Goal: Task Accomplishment & Management: Manage account settings

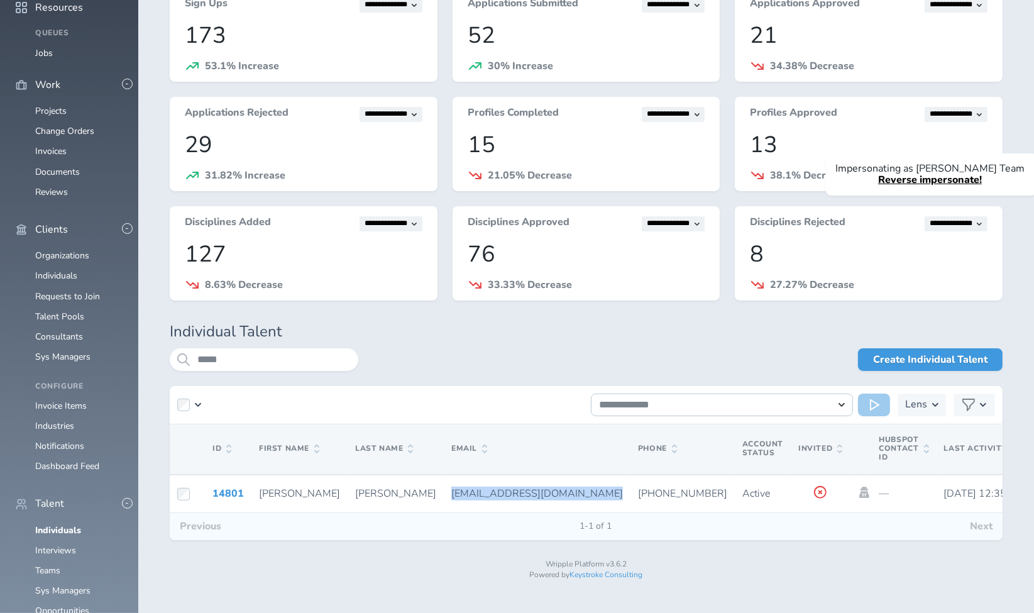
scroll to position [43, 0]
click at [429, 352] on div "Create Individual Talent" at bounding box center [680, 359] width 644 height 23
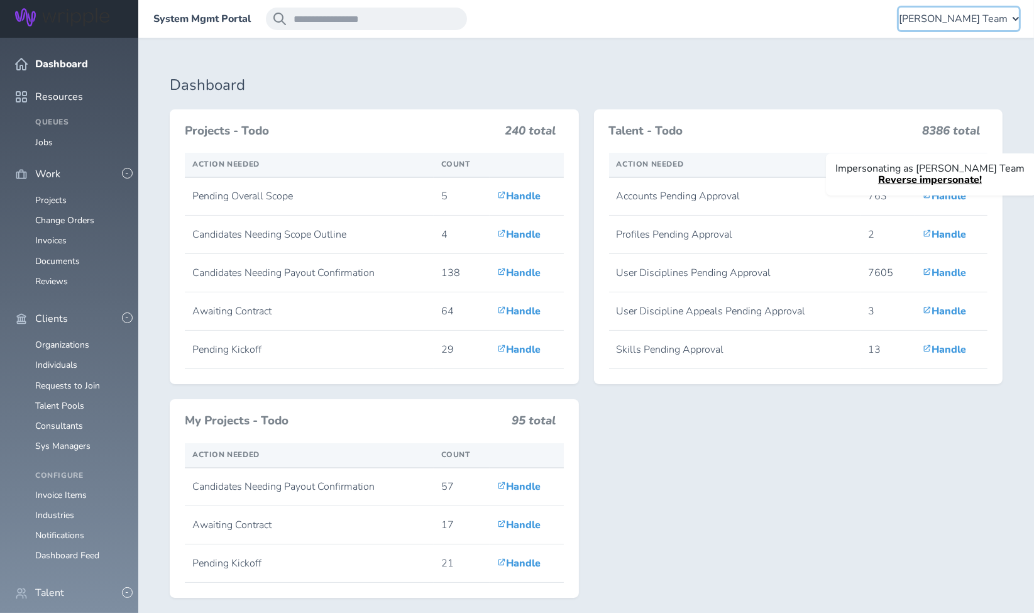
click at [935, 14] on span "[PERSON_NAME] Team" at bounding box center [953, 18] width 109 height 11
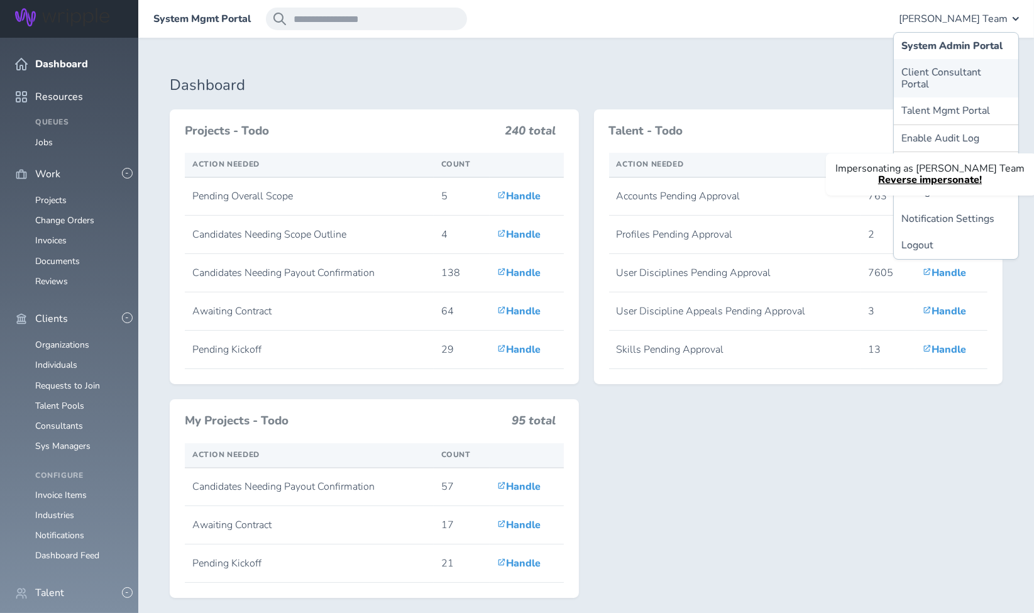
click at [931, 67] on link "Client Consultant Portal" at bounding box center [956, 78] width 124 height 38
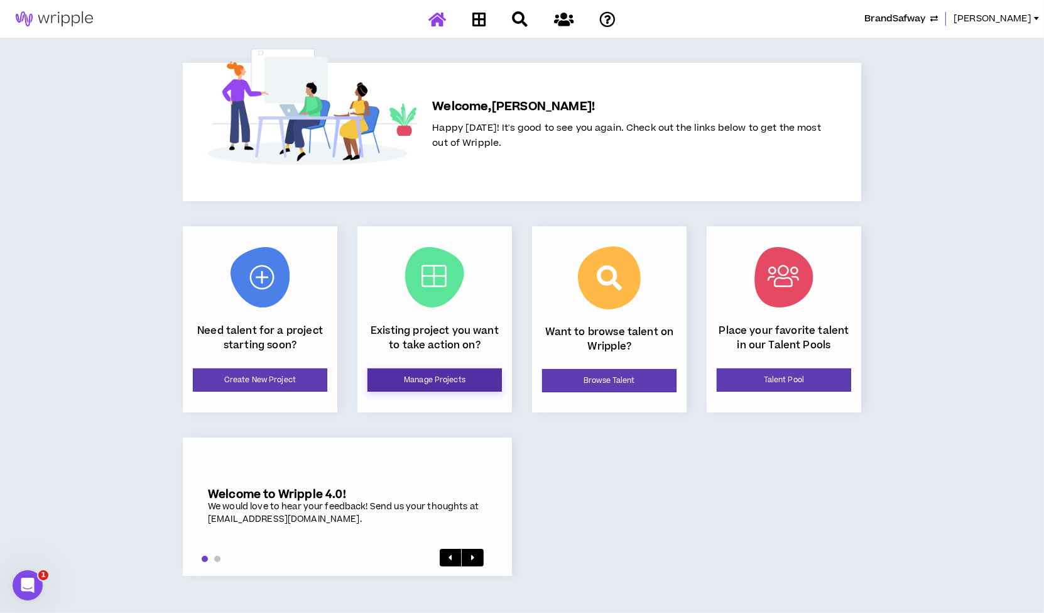
click at [429, 373] on link "Manage Projects" at bounding box center [435, 379] width 134 height 23
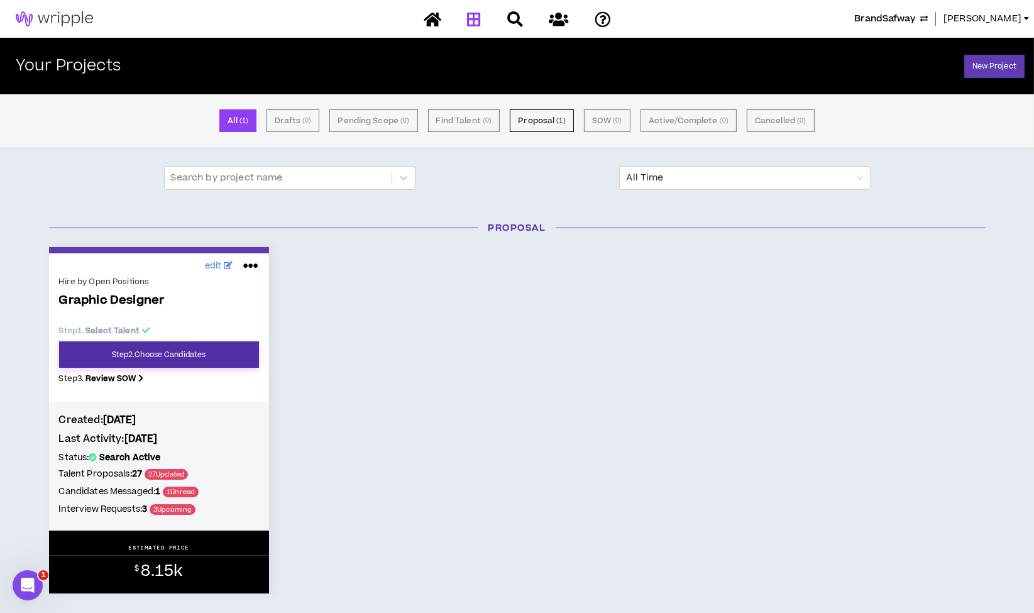
click at [152, 354] on link "Step 2 . Choose Candidates" at bounding box center [159, 354] width 200 height 26
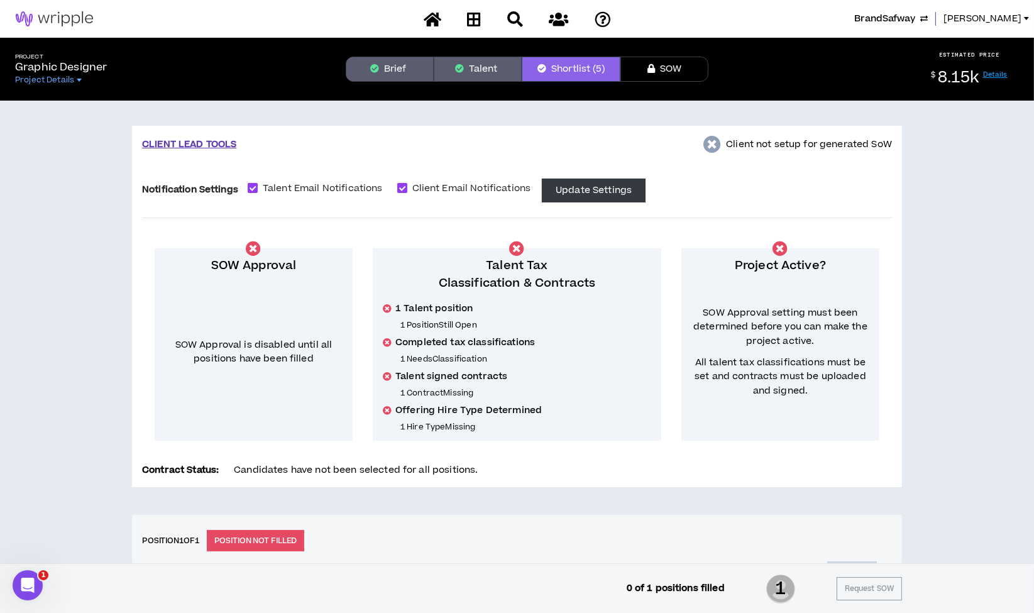
click at [400, 70] on button "Brief" at bounding box center [390, 69] width 88 height 25
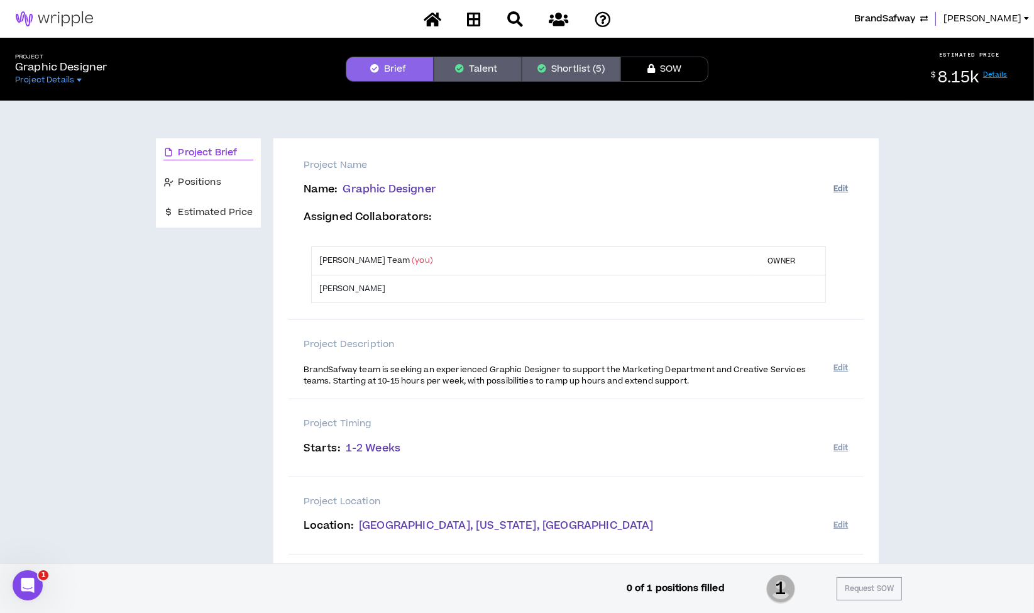
click at [837, 185] on button "Edit" at bounding box center [840, 188] width 14 height 21
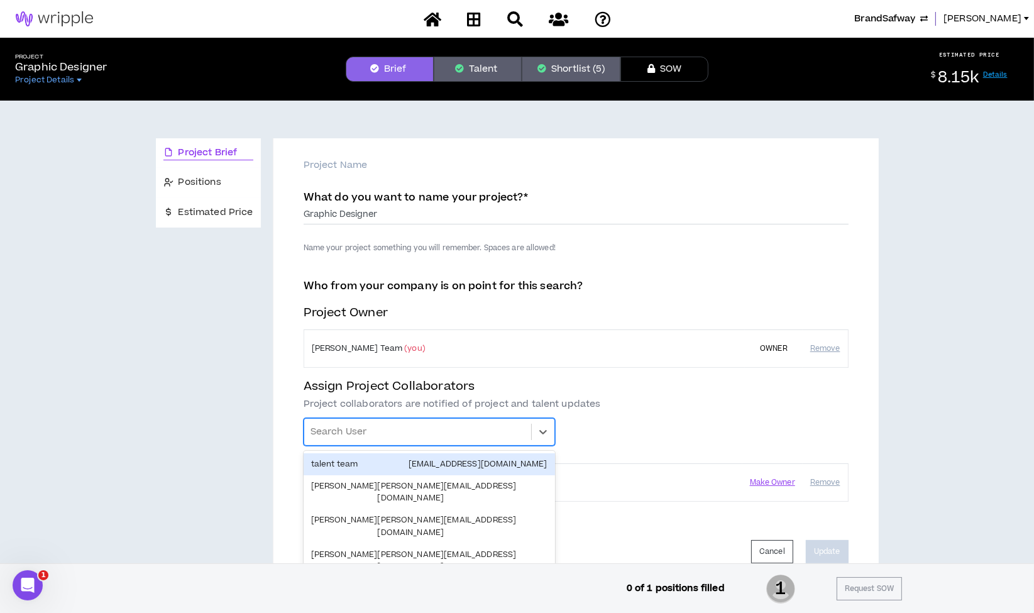
click at [389, 433] on div at bounding box center [417, 431] width 214 height 21
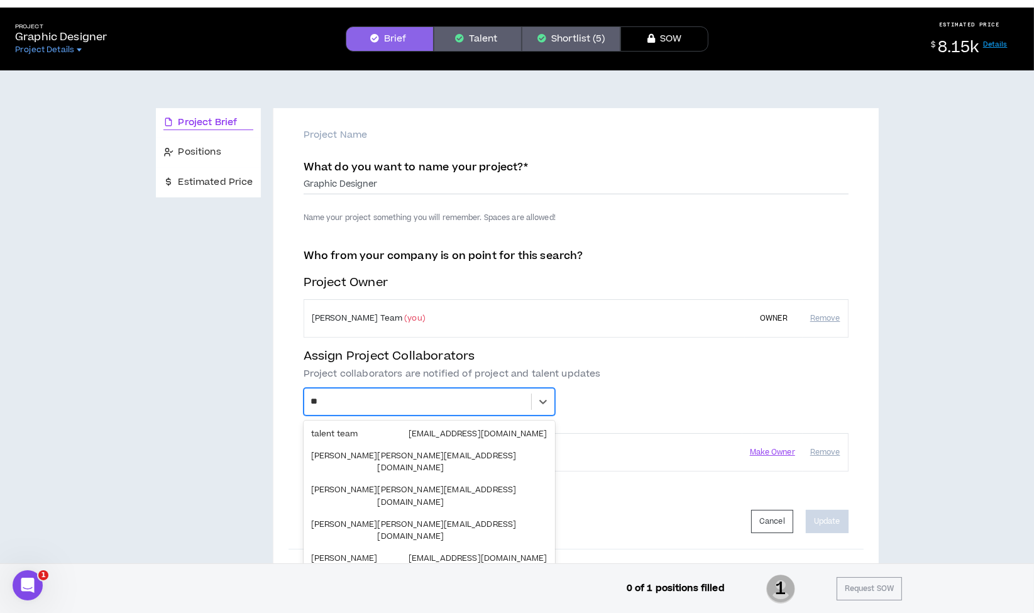
type input "*"
type input "**"
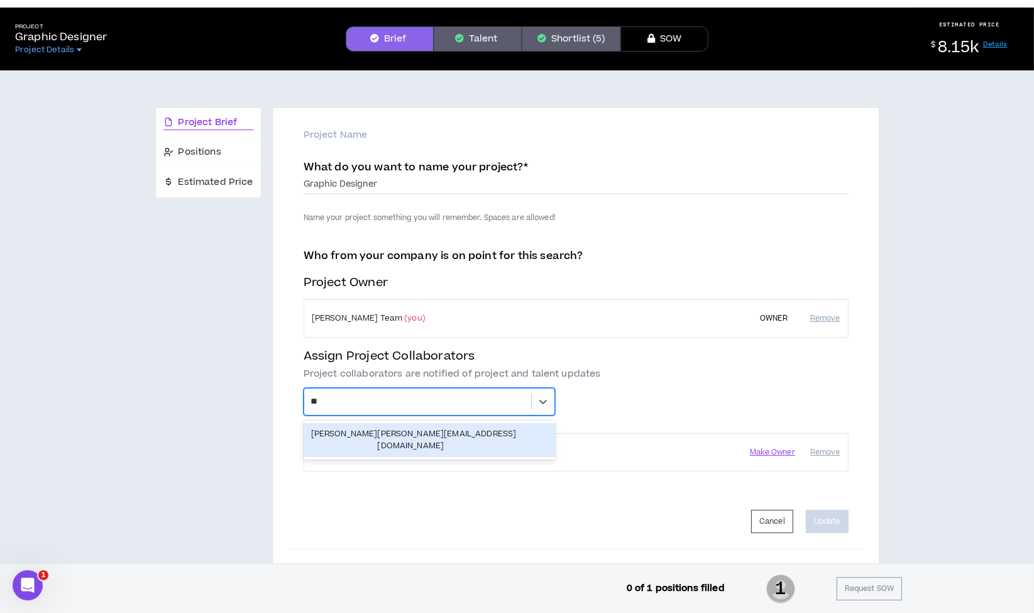
click at [389, 433] on div "Morgan Stalvey [EMAIL_ADDRESS][DOMAIN_NAME]" at bounding box center [429, 440] width 236 height 24
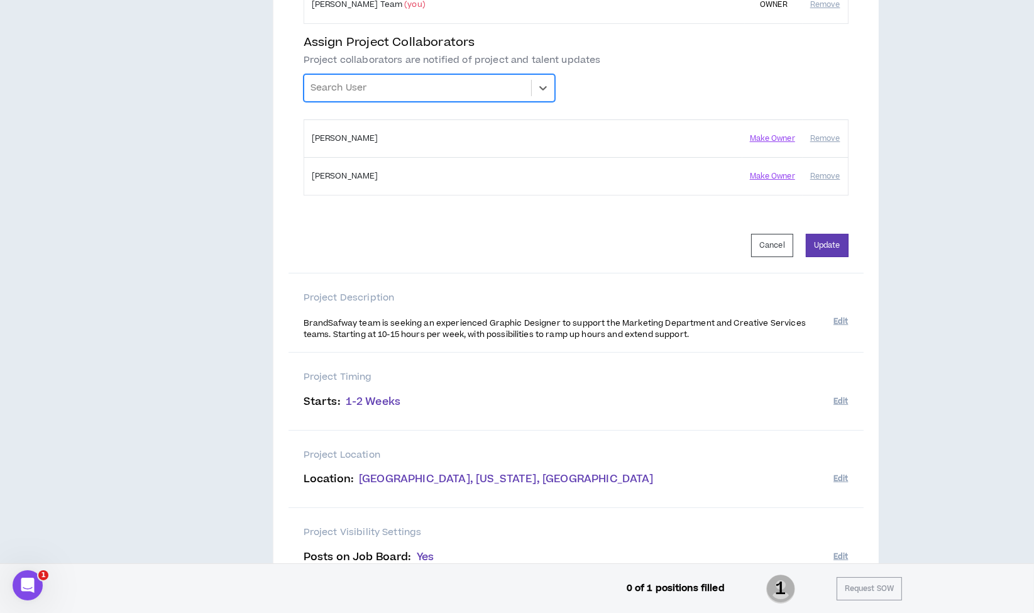
scroll to position [344, 0]
click at [822, 238] on button "Update" at bounding box center [827, 244] width 43 height 23
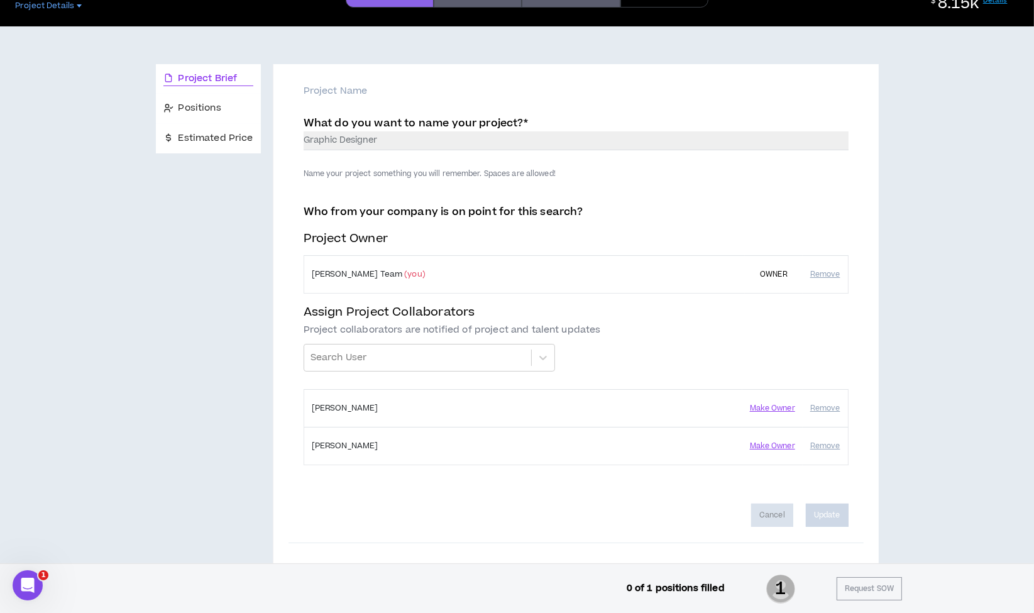
scroll to position [0, 0]
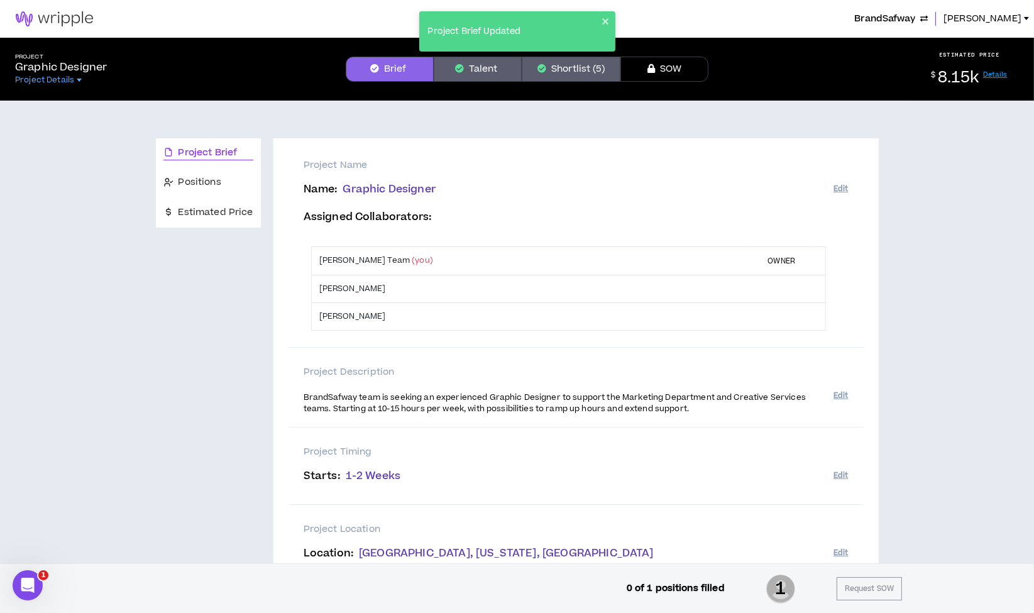
click at [899, 18] on span "BrandSafway" at bounding box center [884, 19] width 61 height 14
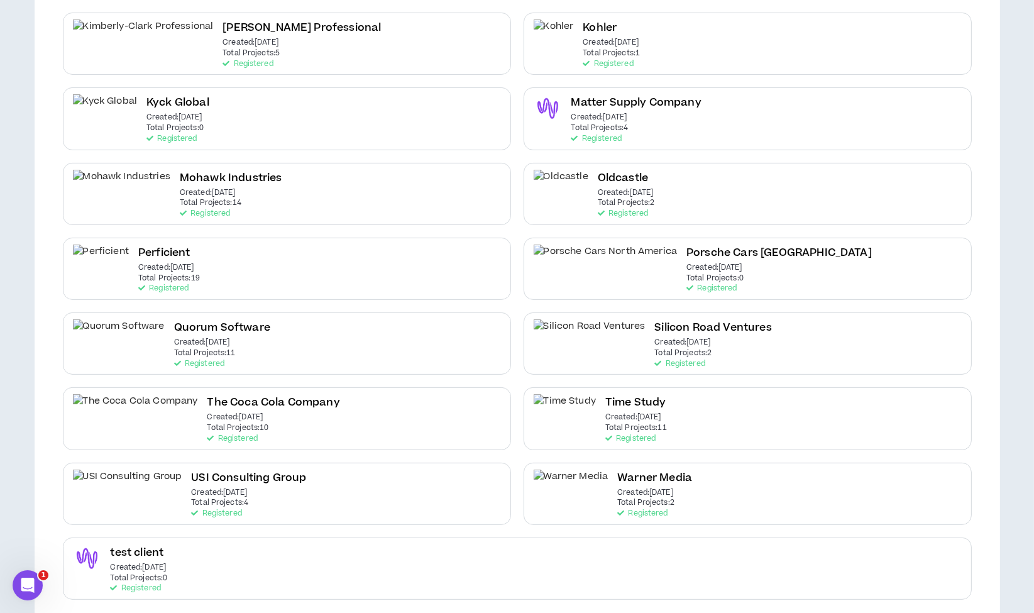
scroll to position [456, 0]
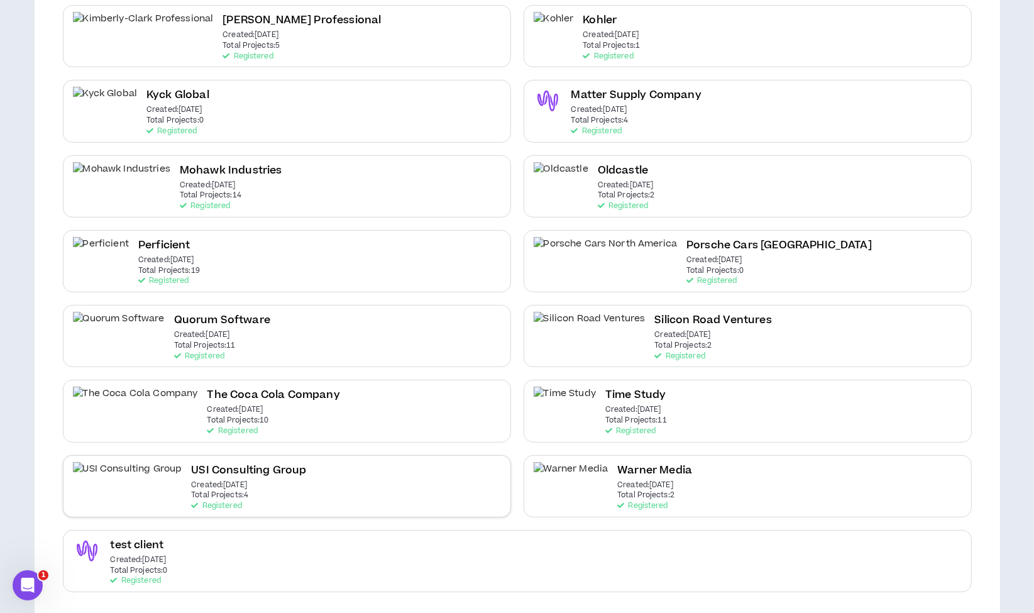
click at [286, 478] on div "USI Consulting Group Created: [DATE] Total Projects: 4 Registered" at bounding box center [287, 486] width 448 height 62
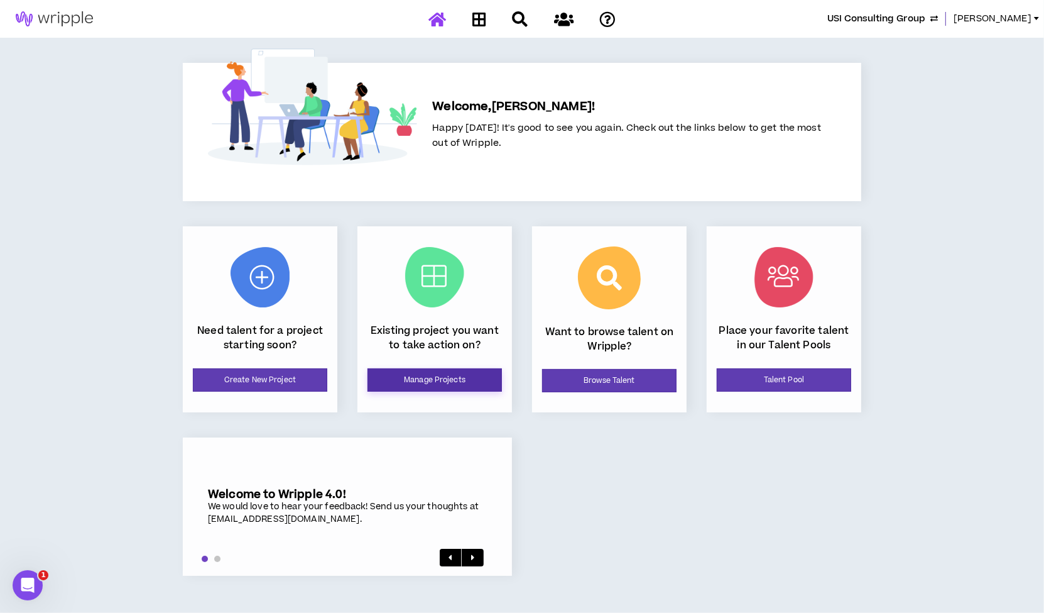
click at [439, 381] on link "Manage Projects" at bounding box center [435, 379] width 134 height 23
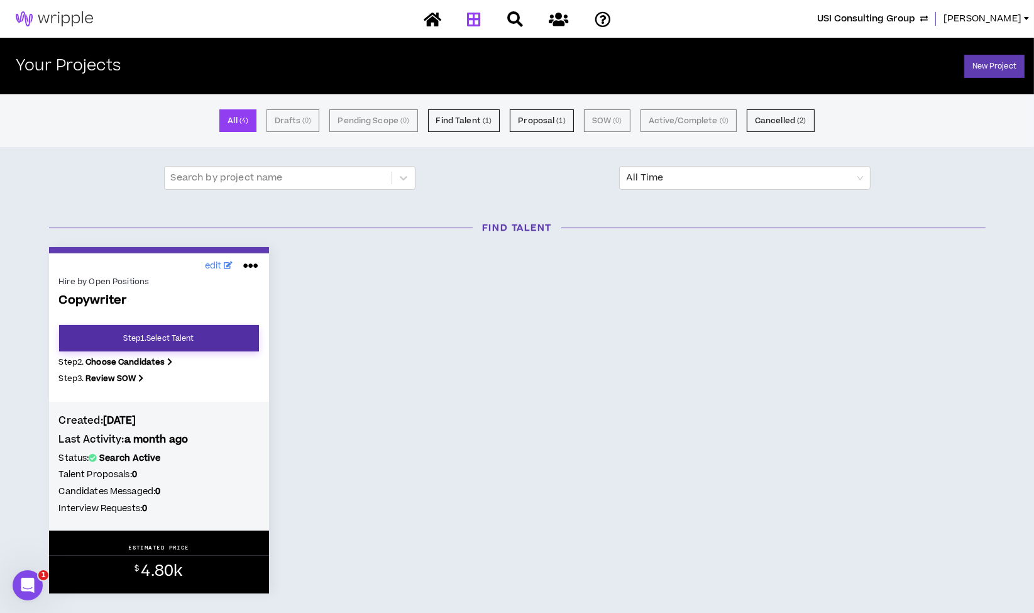
click at [174, 339] on link "Step 1 . Select Talent" at bounding box center [159, 338] width 200 height 26
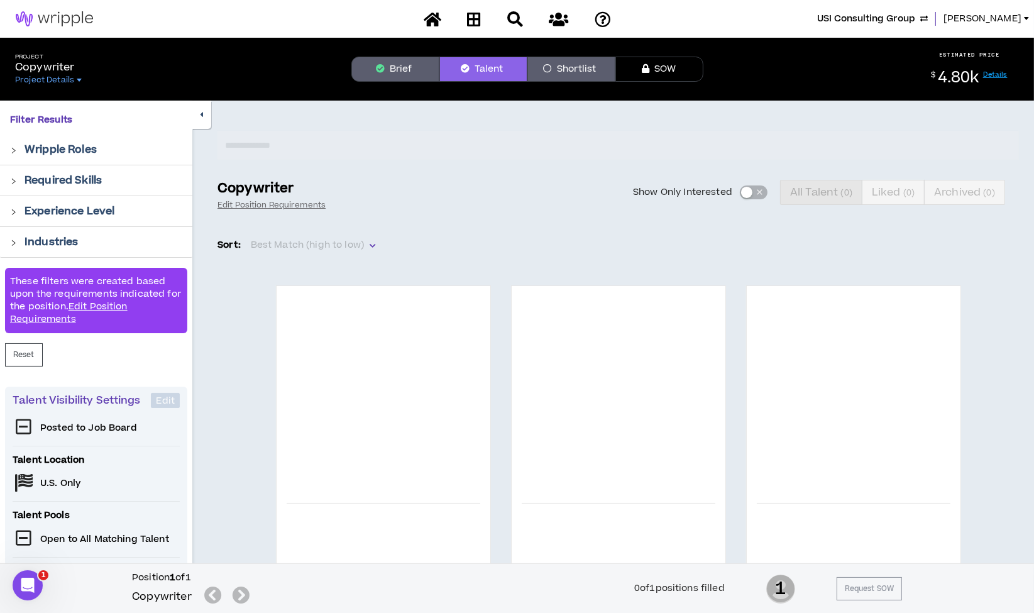
click at [400, 68] on button "Brief" at bounding box center [395, 69] width 88 height 25
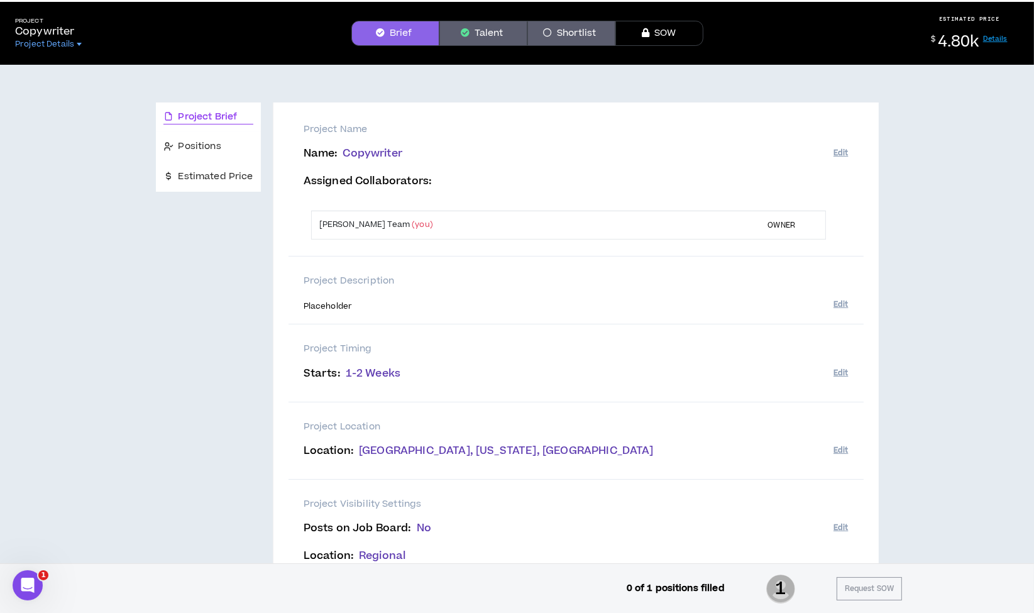
scroll to position [35, 0]
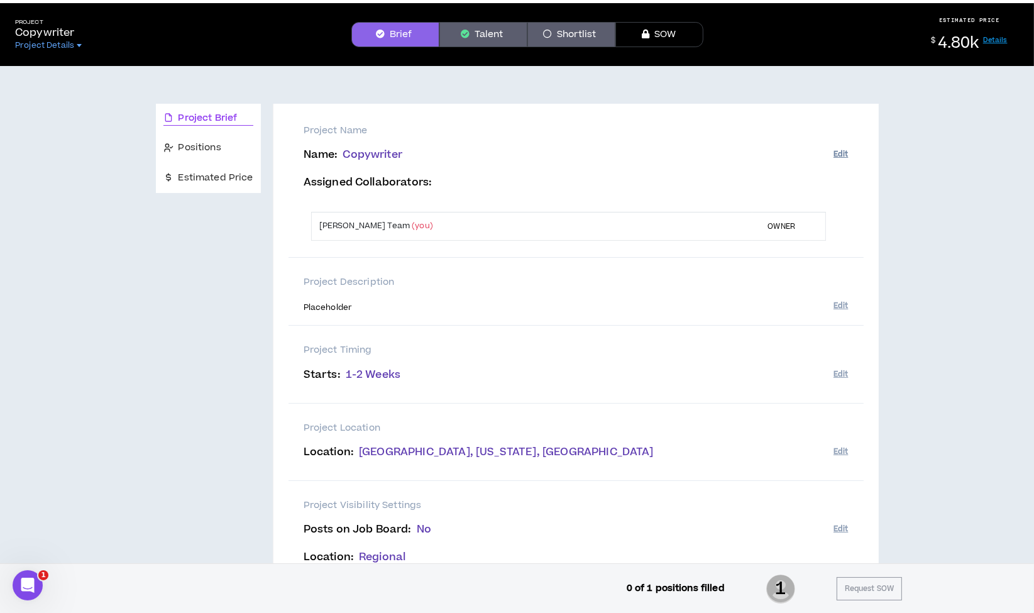
click at [836, 151] on button "Edit" at bounding box center [840, 154] width 14 height 21
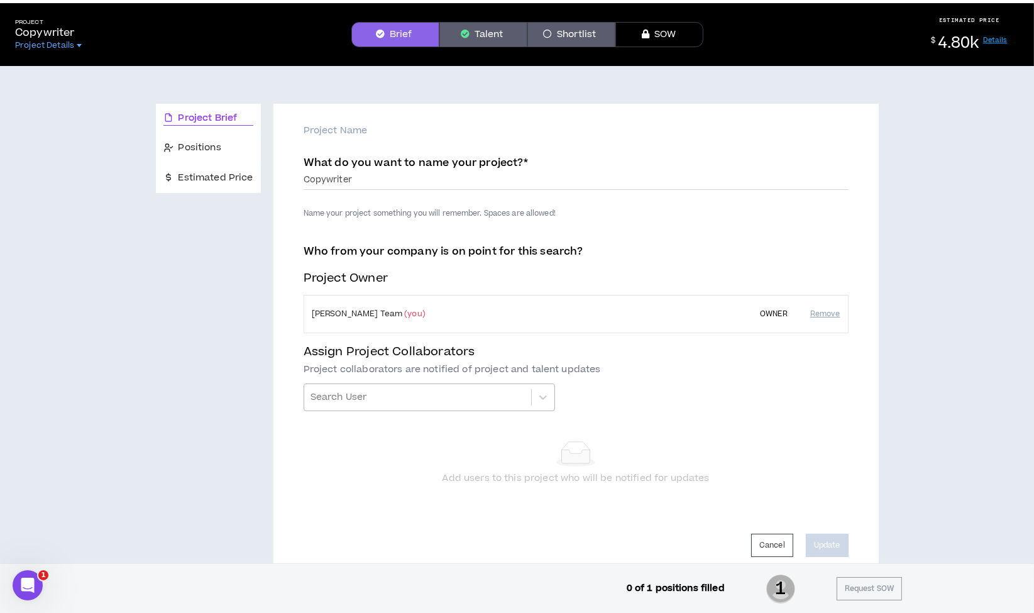
click at [375, 397] on div at bounding box center [417, 396] width 214 height 21
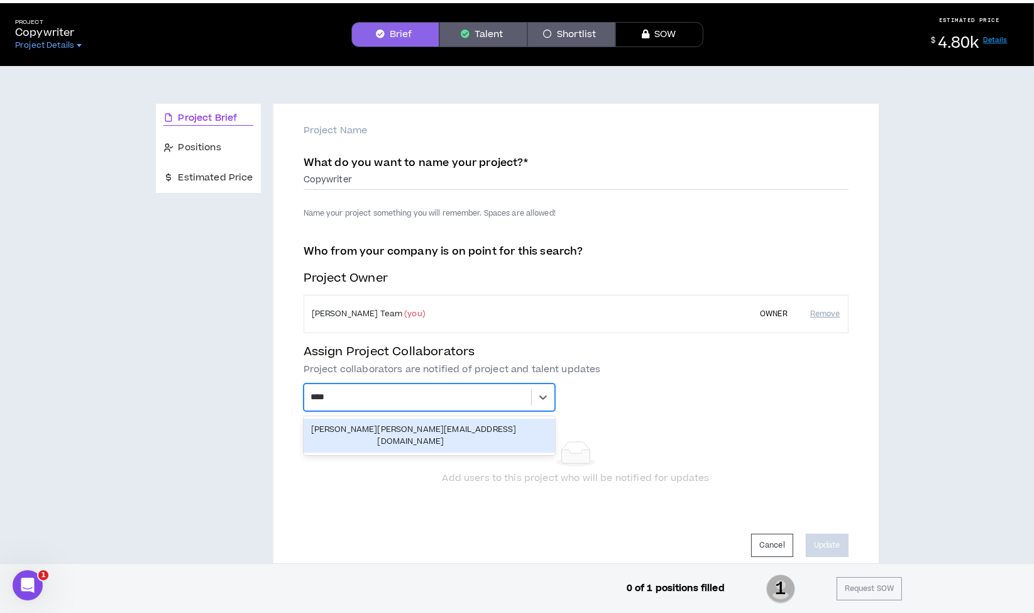
type input "*****"
click at [375, 424] on div "[PERSON_NAME] [PERSON_NAME][EMAIL_ADDRESS][DOMAIN_NAME]" at bounding box center [429, 436] width 236 height 24
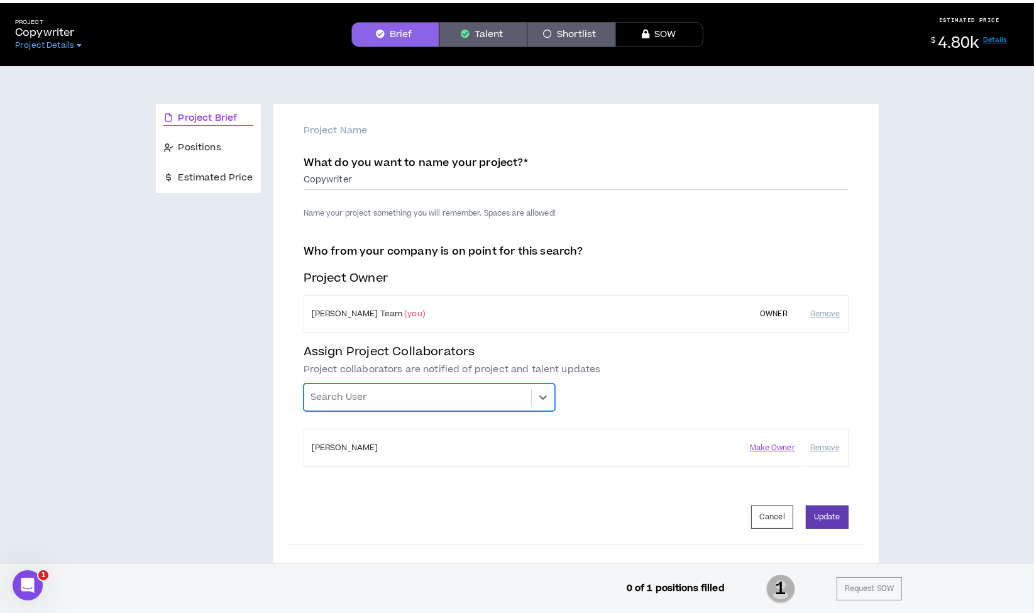
click at [389, 465] on div "Who from your company is on point for this search? Project Owner [PERSON_NAME] …" at bounding box center [576, 361] width 545 height 232
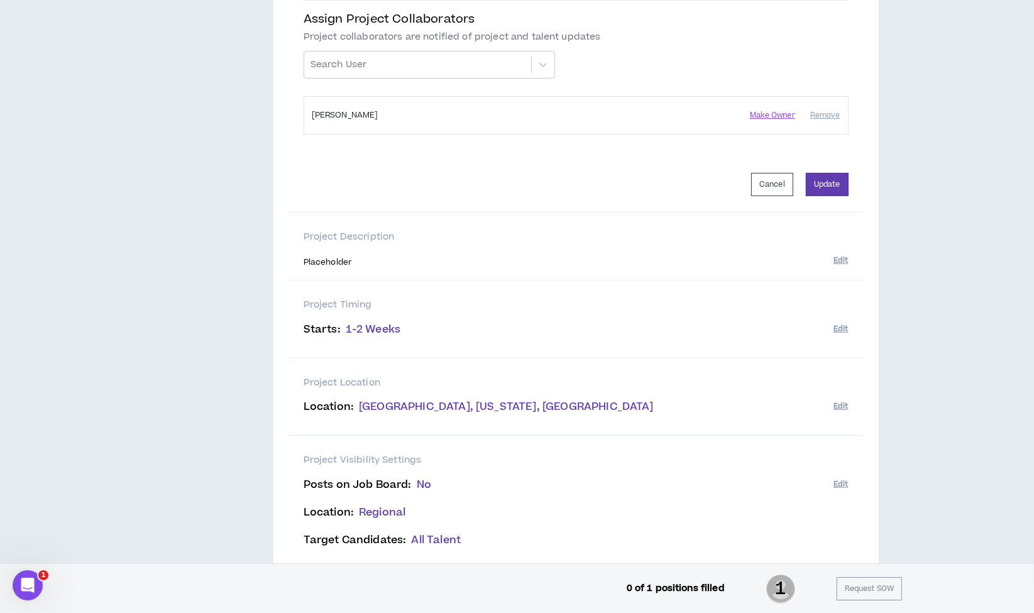
scroll to position [368, 0]
click at [812, 178] on button "Update" at bounding box center [827, 183] width 43 height 23
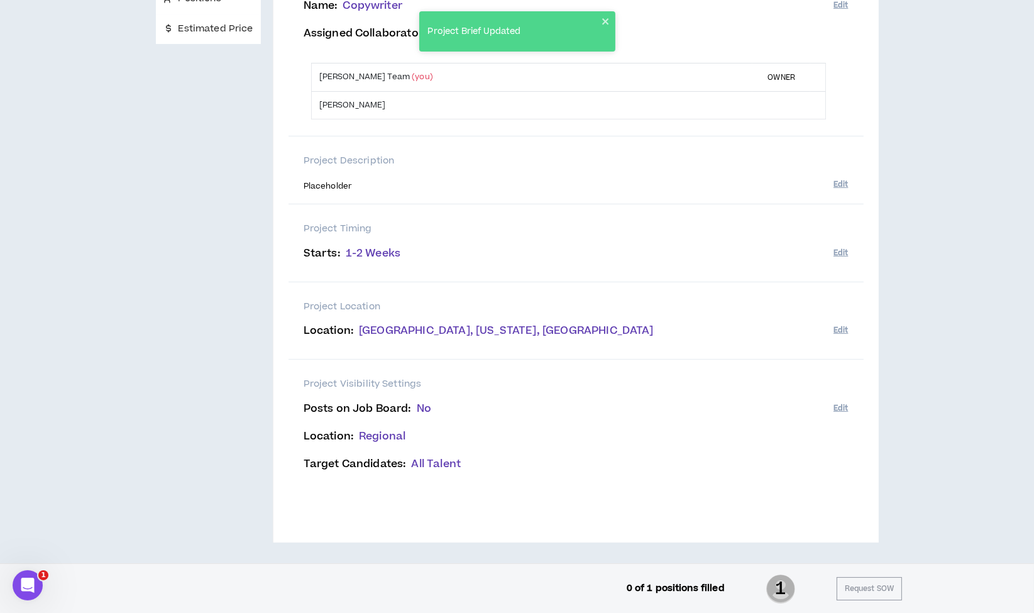
scroll to position [0, 0]
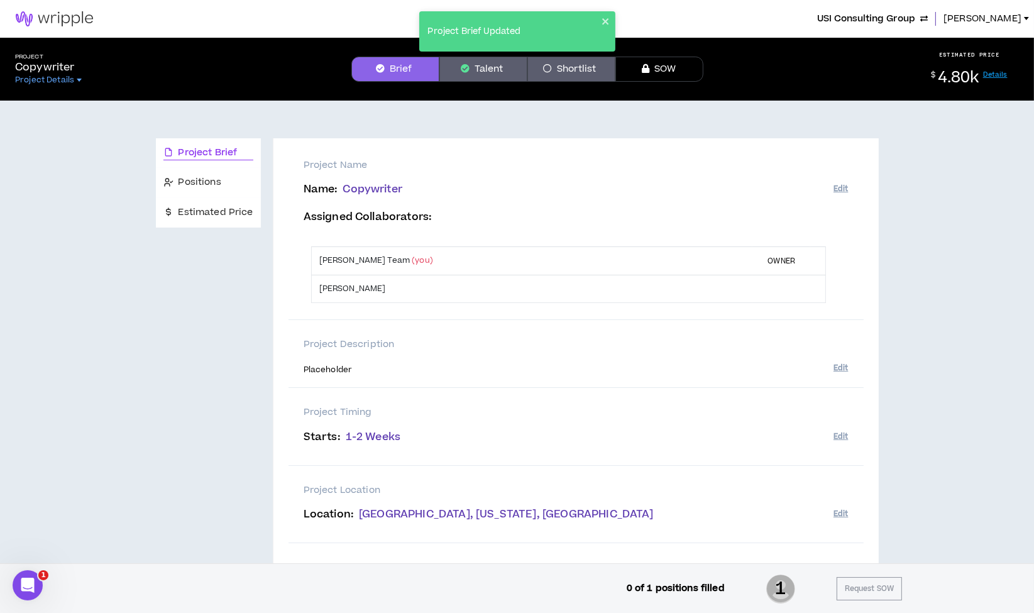
click at [892, 17] on span "USI Consulting Group" at bounding box center [866, 19] width 98 height 14
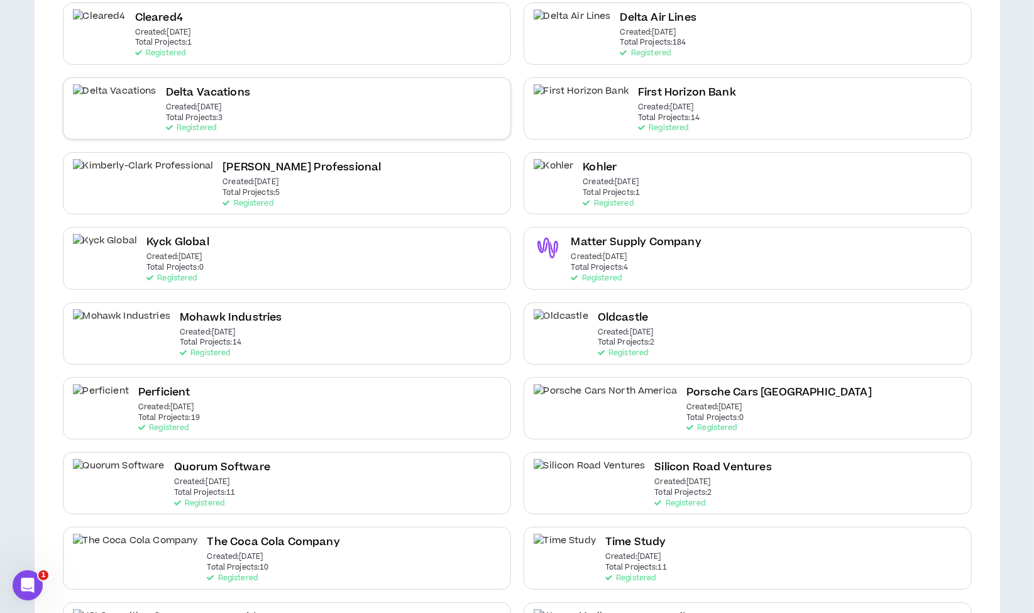
scroll to position [299, 0]
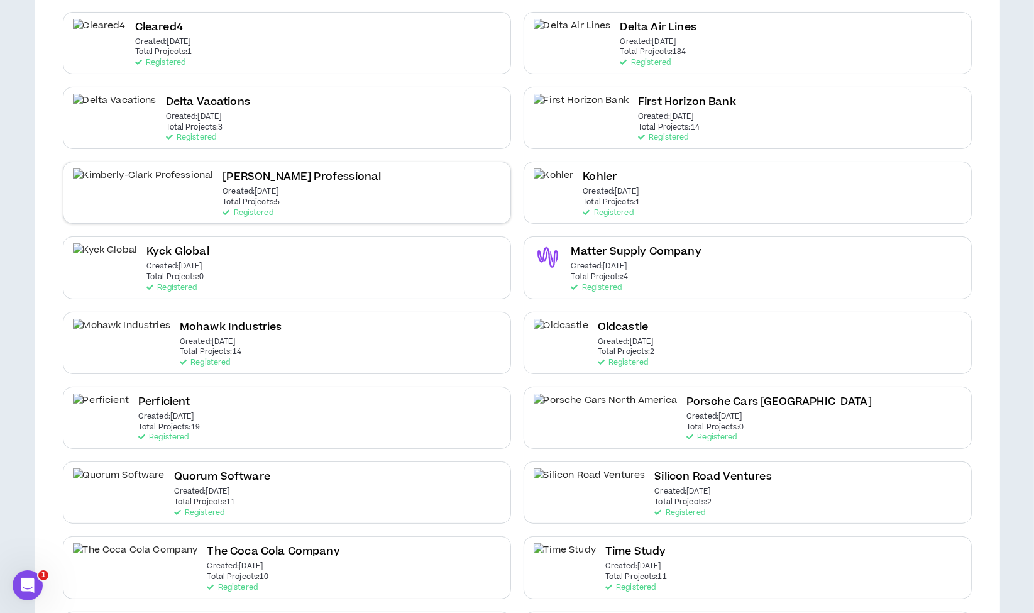
click at [377, 197] on div "[PERSON_NAME] Professional Created: [DATE] Total Projects: 5 Registered" at bounding box center [287, 193] width 448 height 62
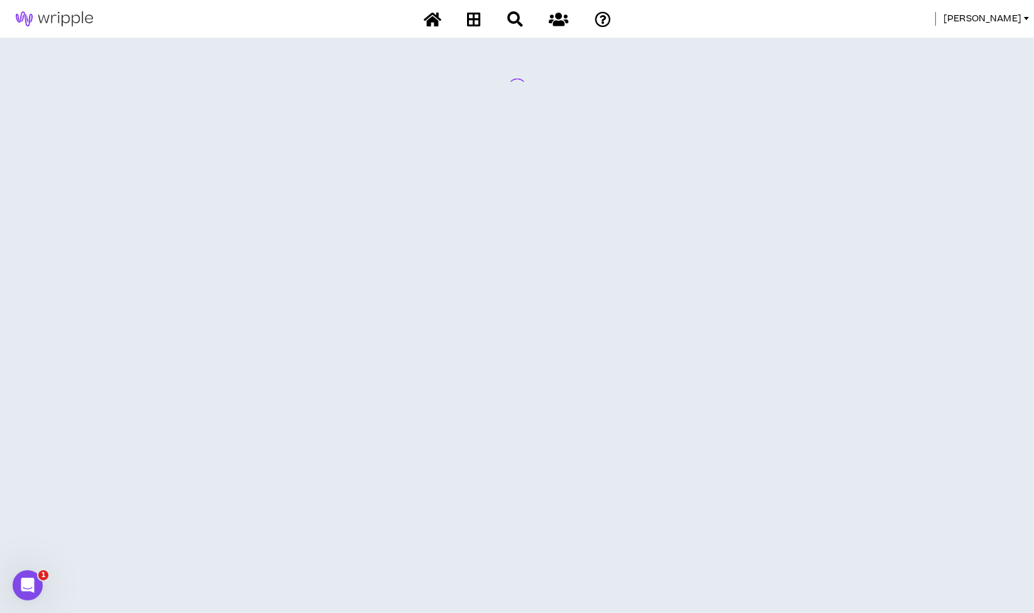
scroll to position [0, 0]
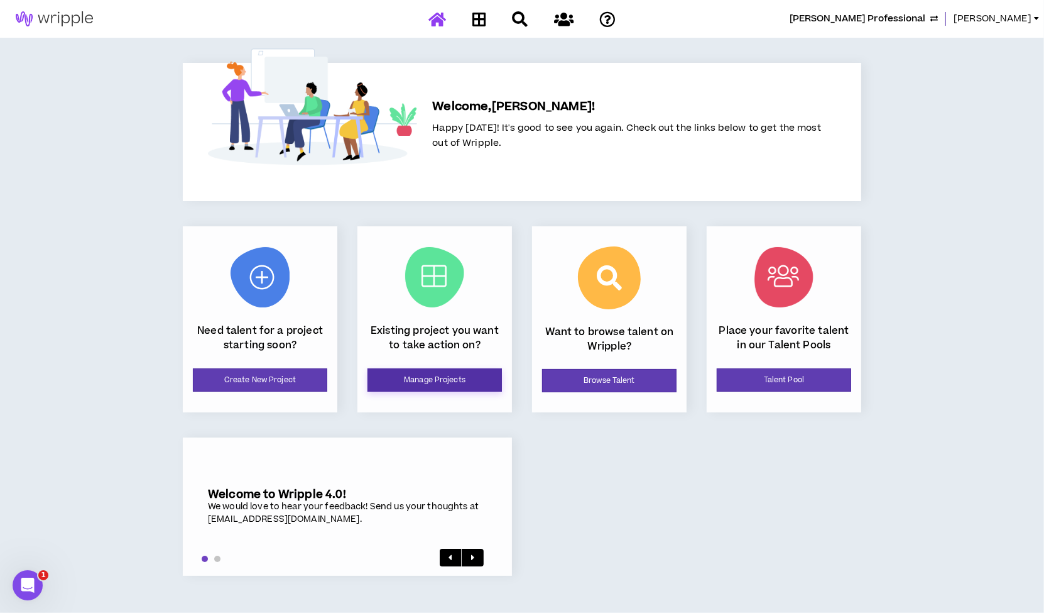
click at [401, 376] on link "Manage Projects" at bounding box center [435, 379] width 134 height 23
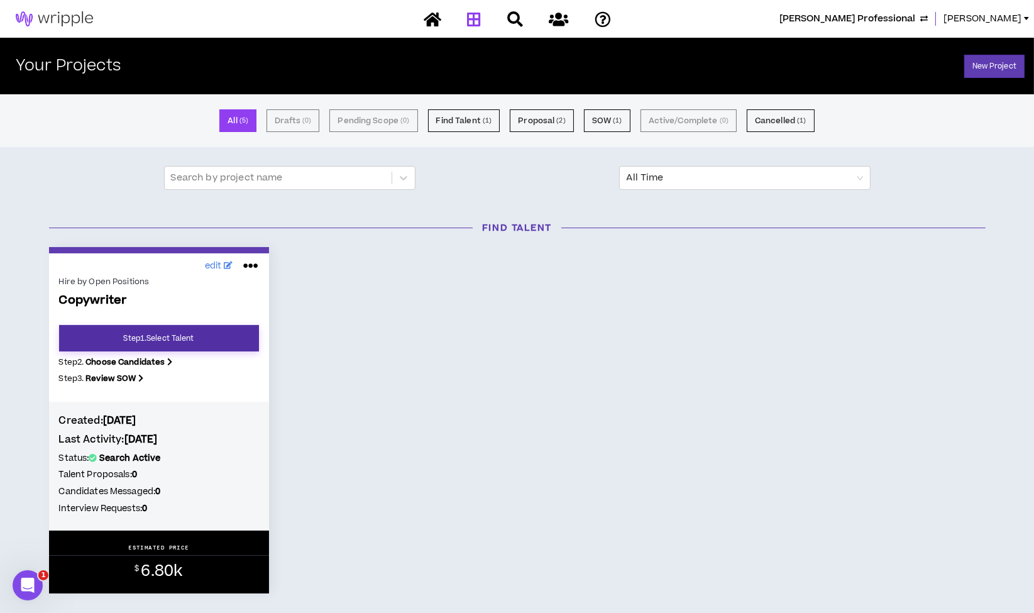
click at [176, 337] on link "Step 1 . Select Talent" at bounding box center [159, 338] width 200 height 26
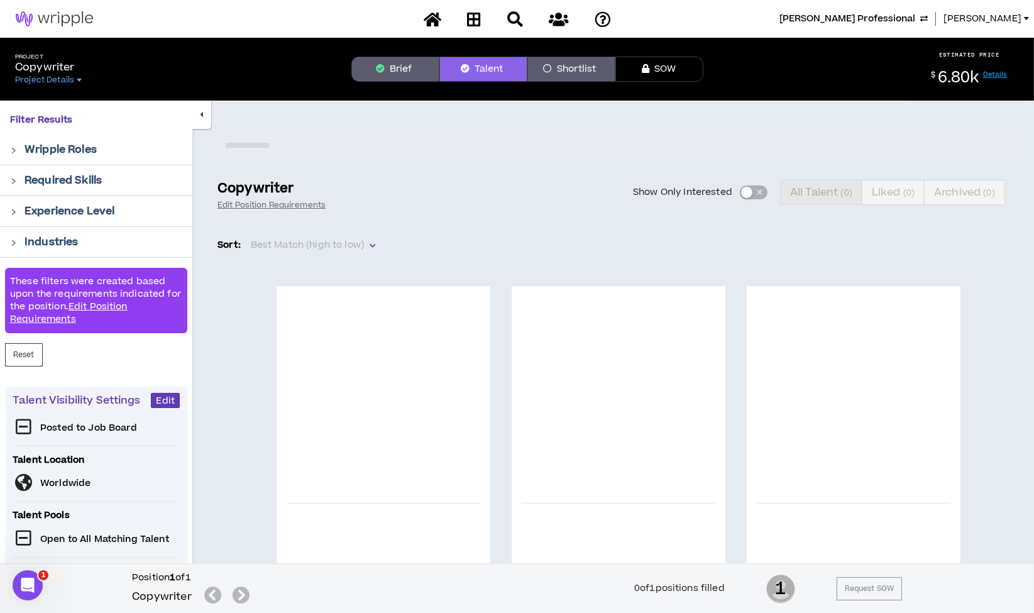
click at [401, 63] on button "Brief" at bounding box center [395, 69] width 88 height 25
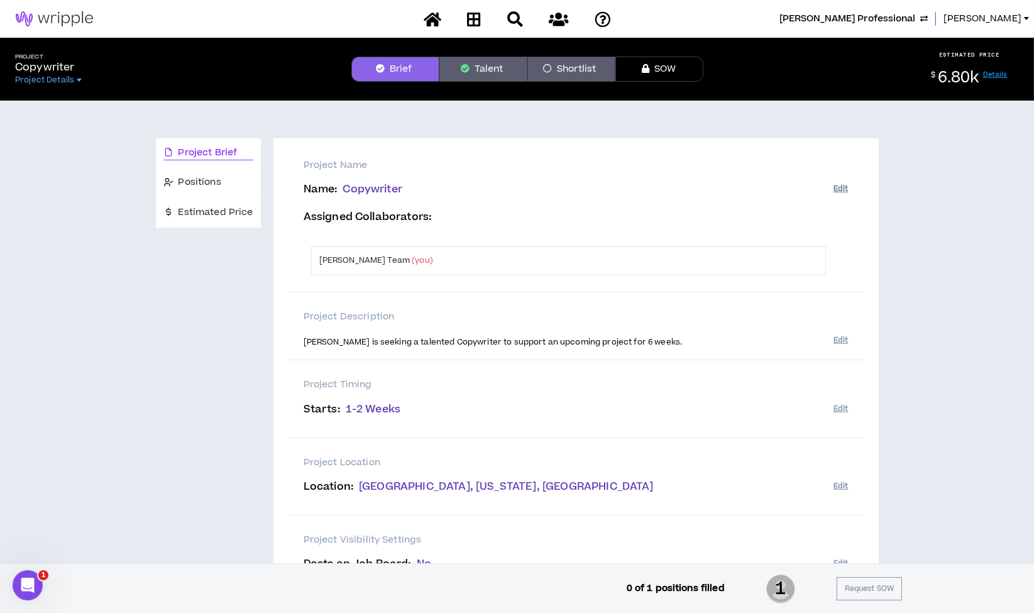
click at [841, 185] on button "Edit" at bounding box center [840, 188] width 14 height 21
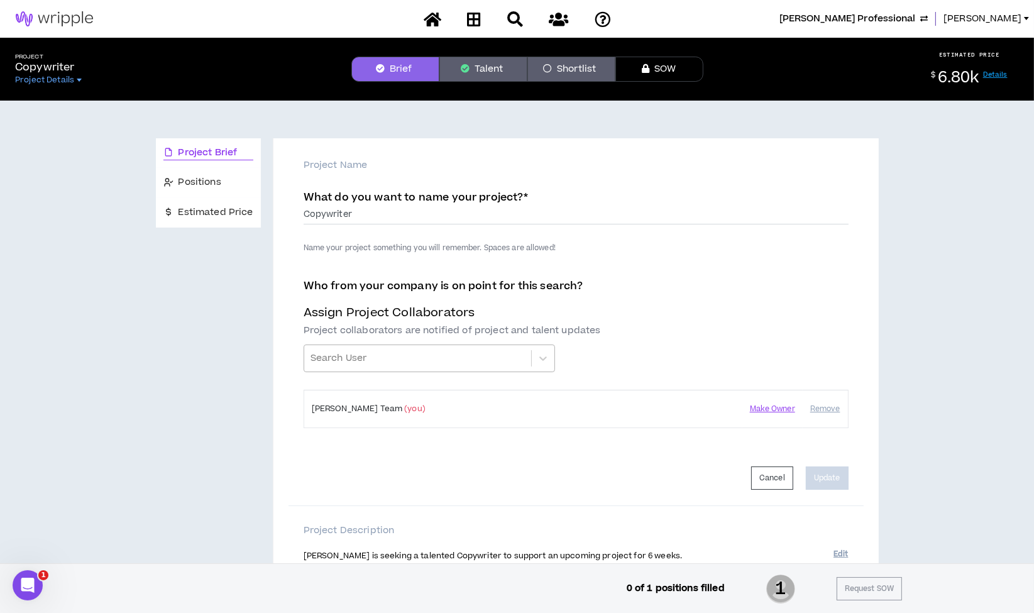
click at [400, 363] on div at bounding box center [417, 358] width 214 height 21
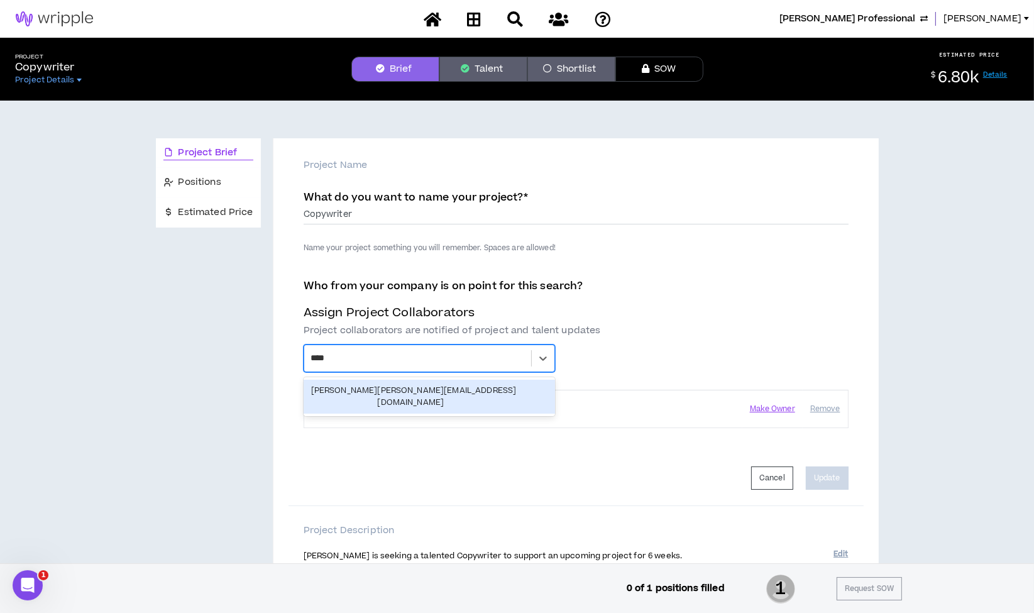
type input "*****"
click at [393, 390] on div "[PERSON_NAME] [PERSON_NAME][EMAIL_ADDRESS][DOMAIN_NAME]" at bounding box center [429, 397] width 236 height 24
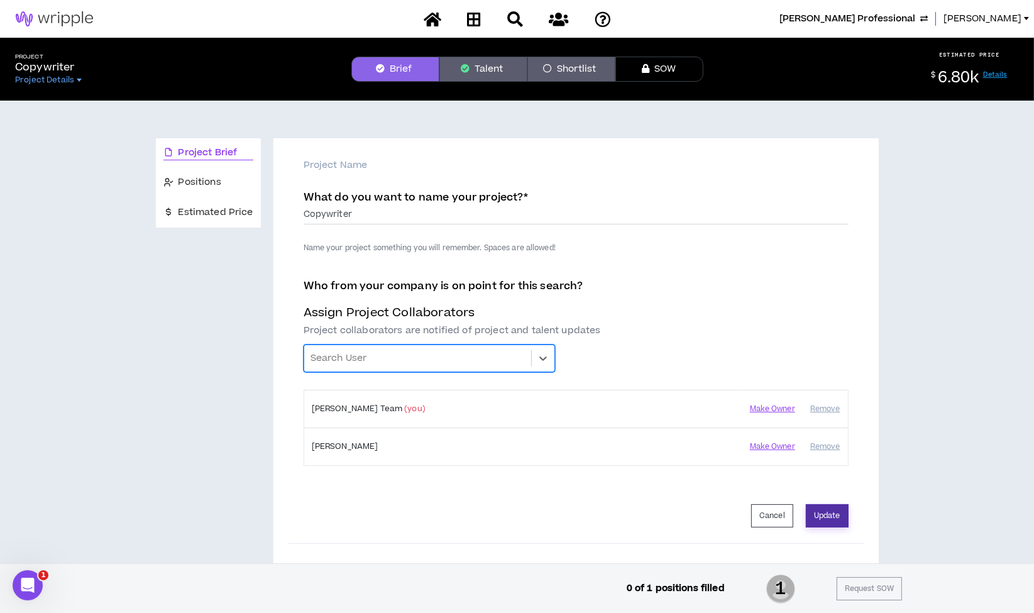
click at [819, 519] on button "Update" at bounding box center [827, 515] width 43 height 23
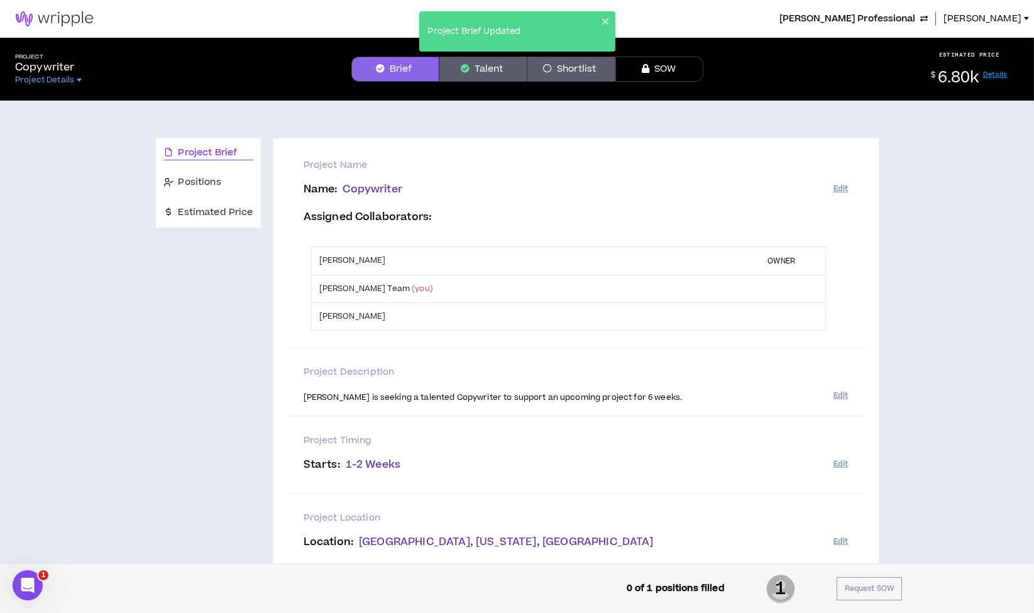
click at [867, 18] on span "[PERSON_NAME] Professional" at bounding box center [847, 19] width 136 height 14
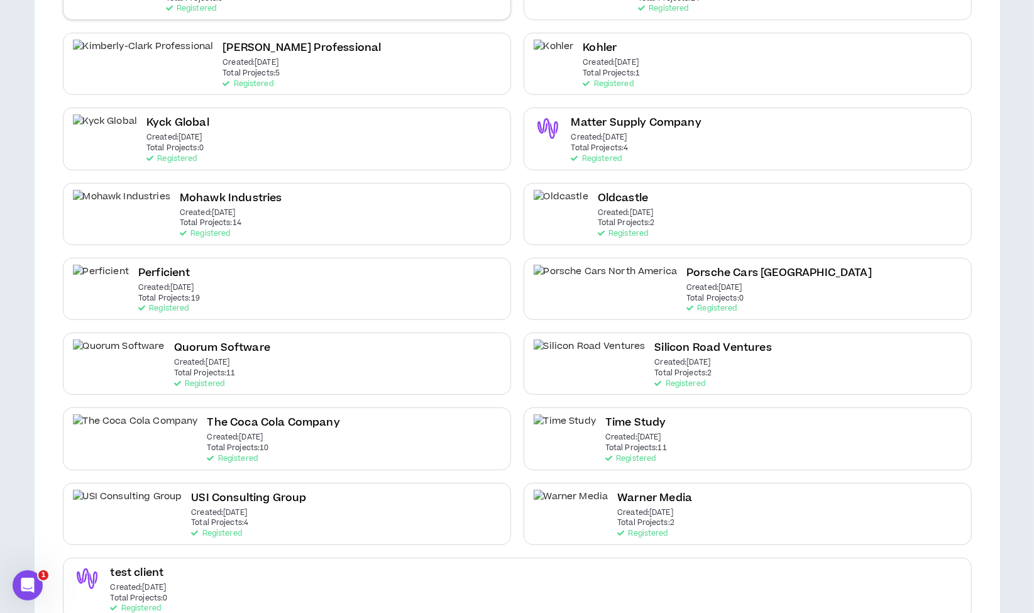
scroll to position [456, 0]
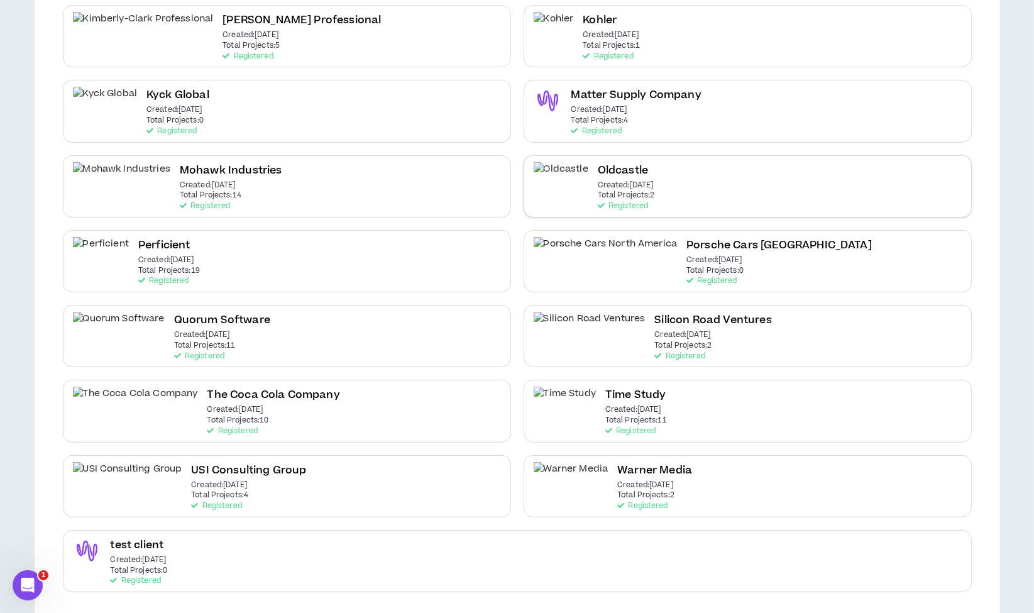
click at [598, 181] on p "Created: [DATE]" at bounding box center [626, 185] width 56 height 9
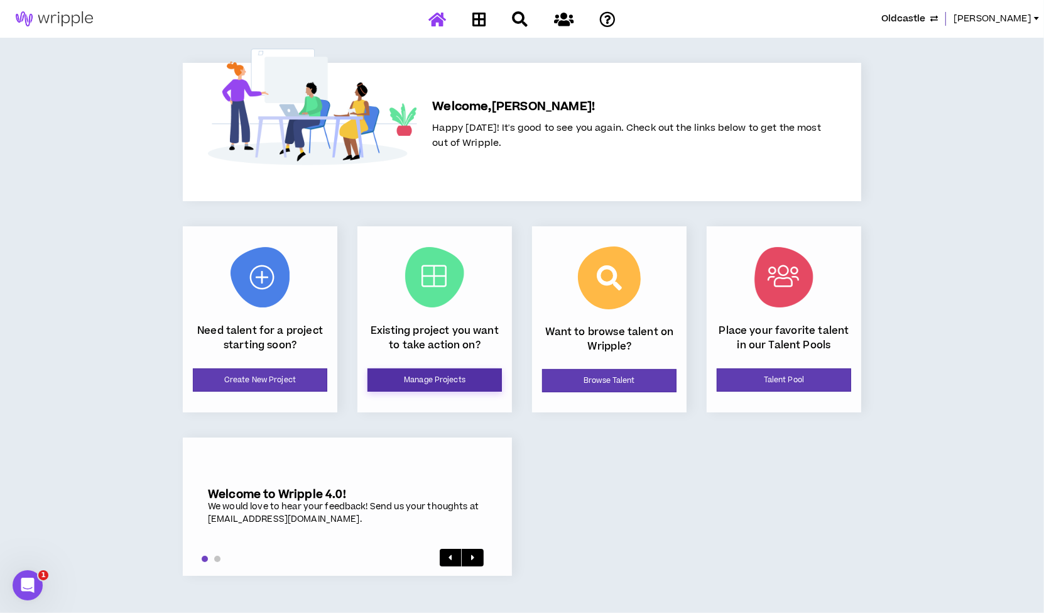
click at [420, 377] on link "Manage Projects" at bounding box center [435, 379] width 134 height 23
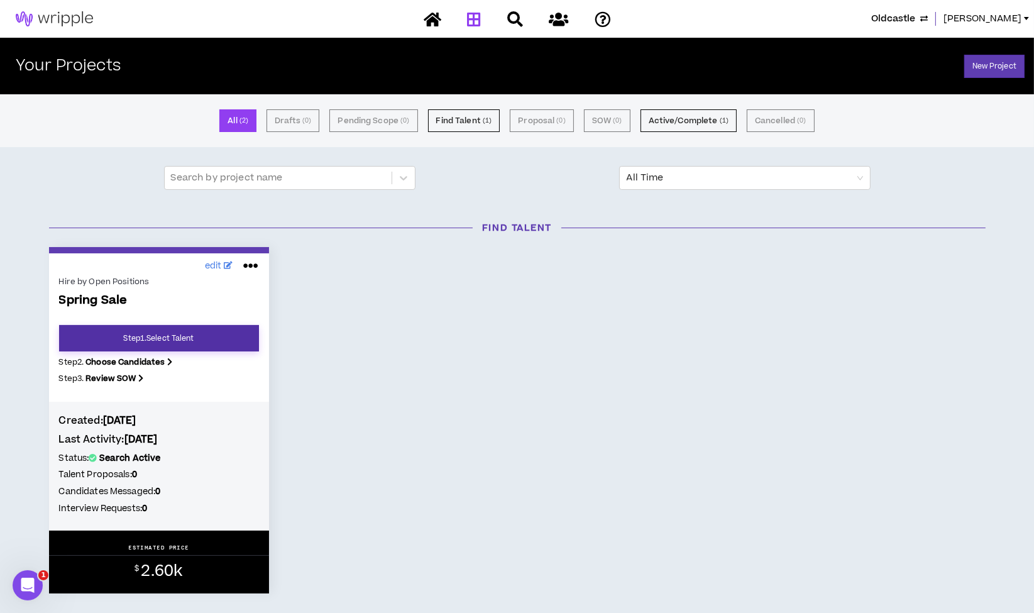
click at [161, 338] on link "Step 1 . Select Talent" at bounding box center [159, 338] width 200 height 26
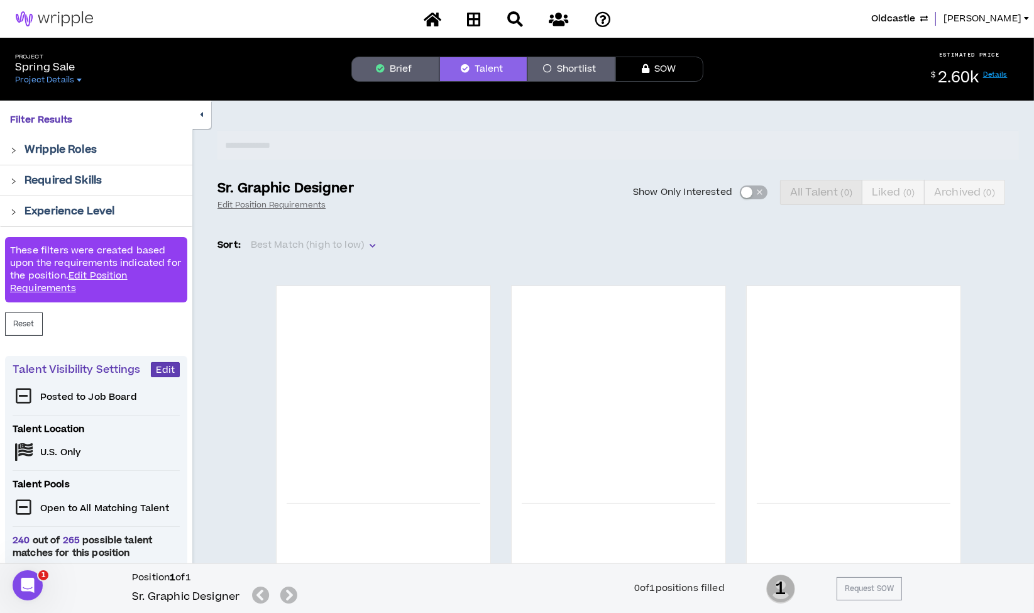
click at [398, 62] on button "Brief" at bounding box center [395, 69] width 88 height 25
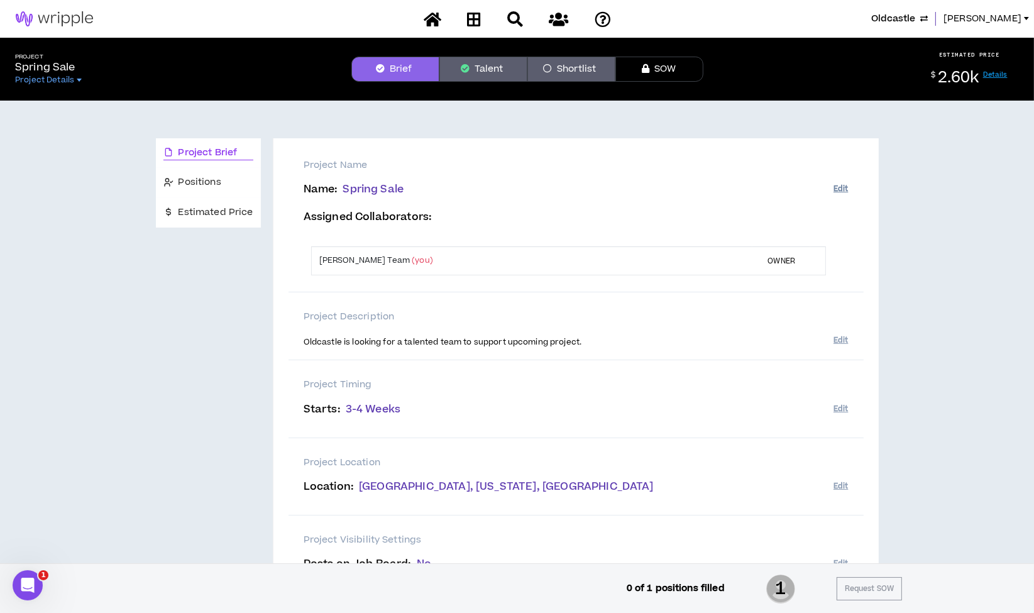
click at [841, 182] on button "Edit" at bounding box center [840, 188] width 14 height 21
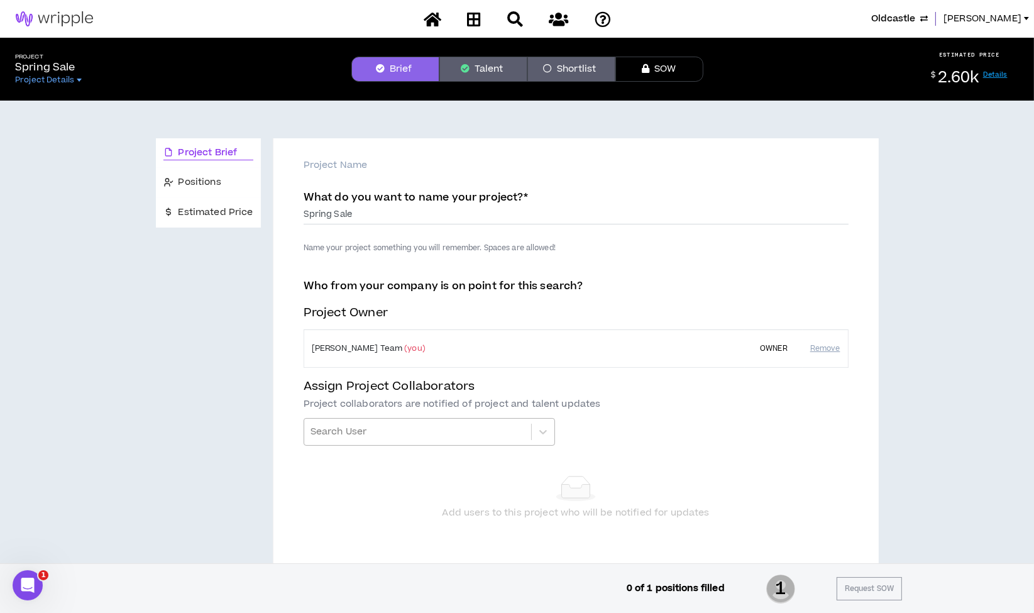
click at [429, 428] on div at bounding box center [417, 431] width 214 height 21
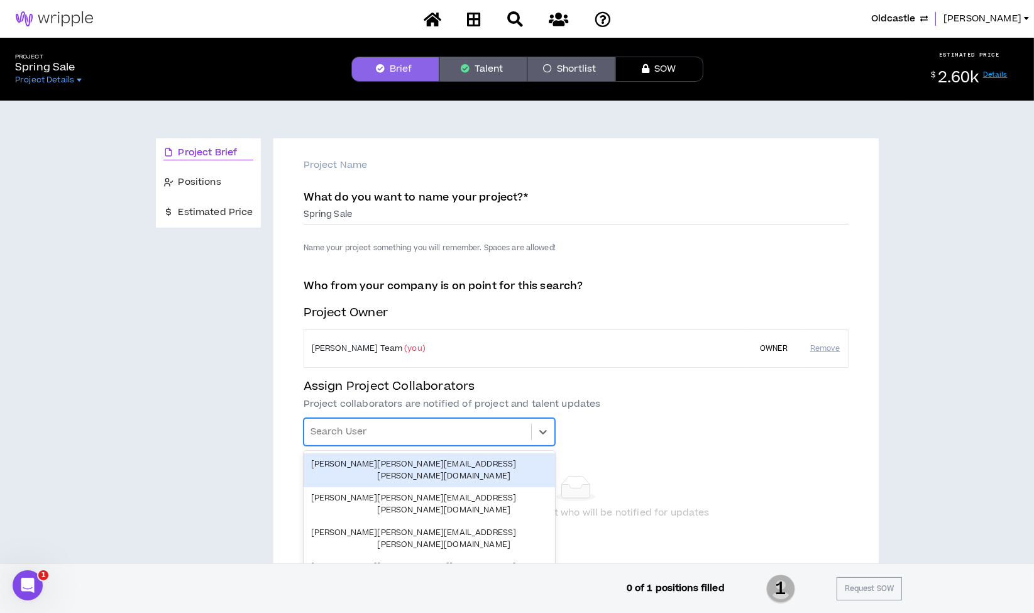
scroll to position [30, 0]
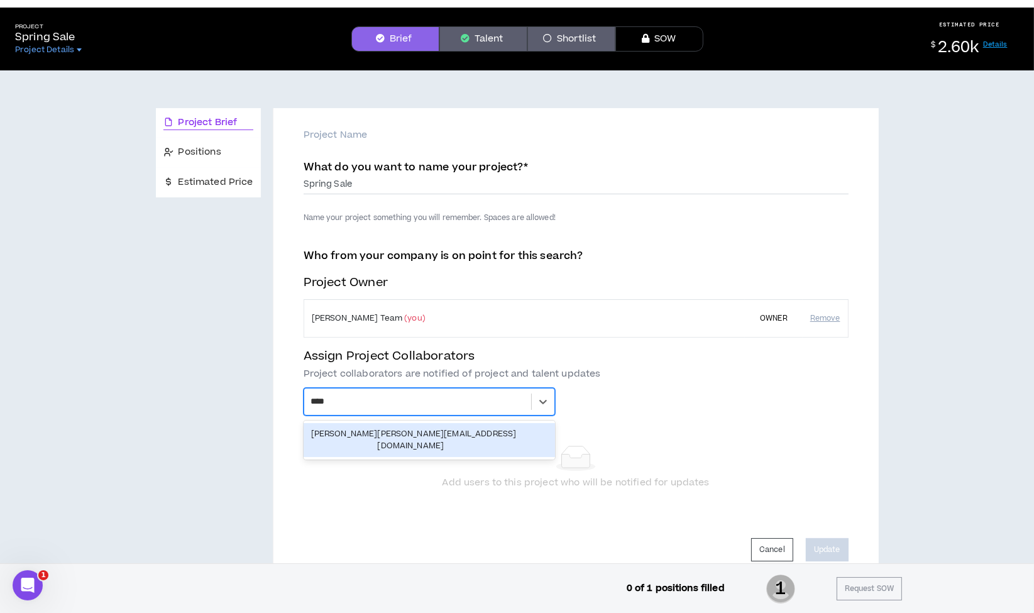
type input "*****"
click at [429, 428] on div "[PERSON_NAME] [PERSON_NAME][EMAIL_ADDRESS][DOMAIN_NAME]" at bounding box center [429, 440] width 236 height 24
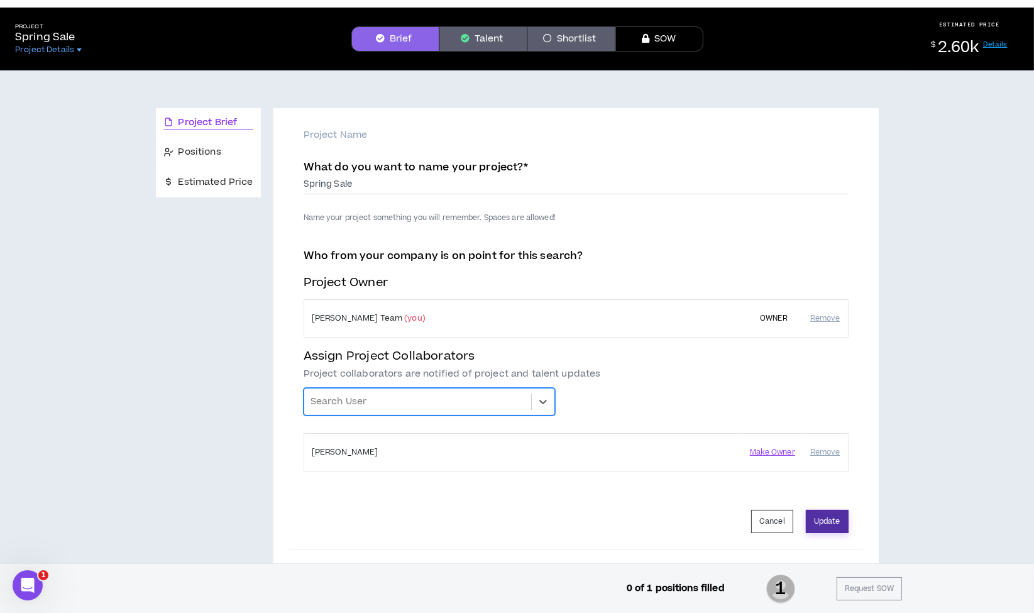
click at [833, 517] on button "Update" at bounding box center [827, 521] width 43 height 23
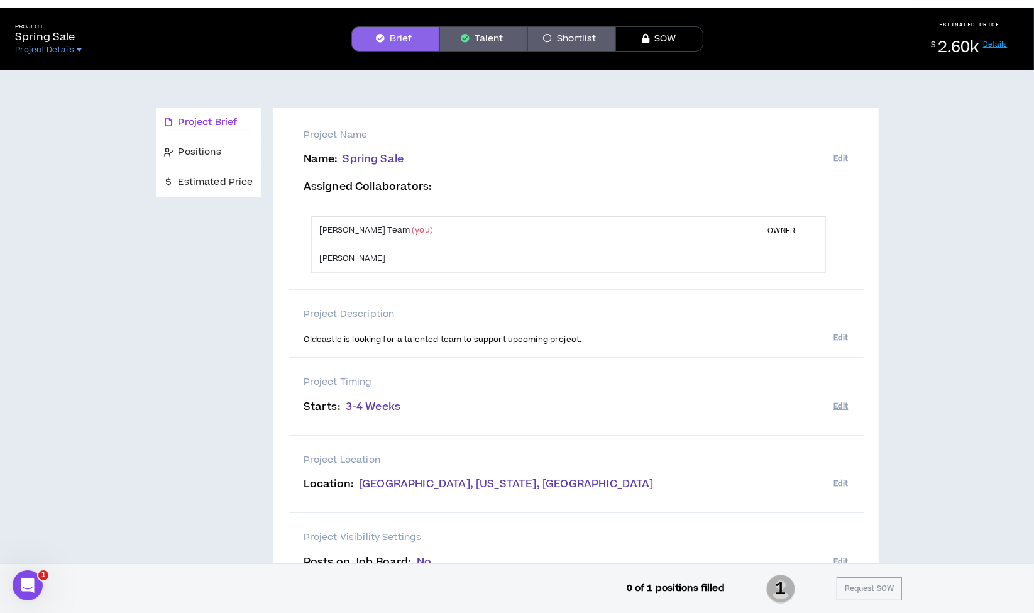
scroll to position [0, 0]
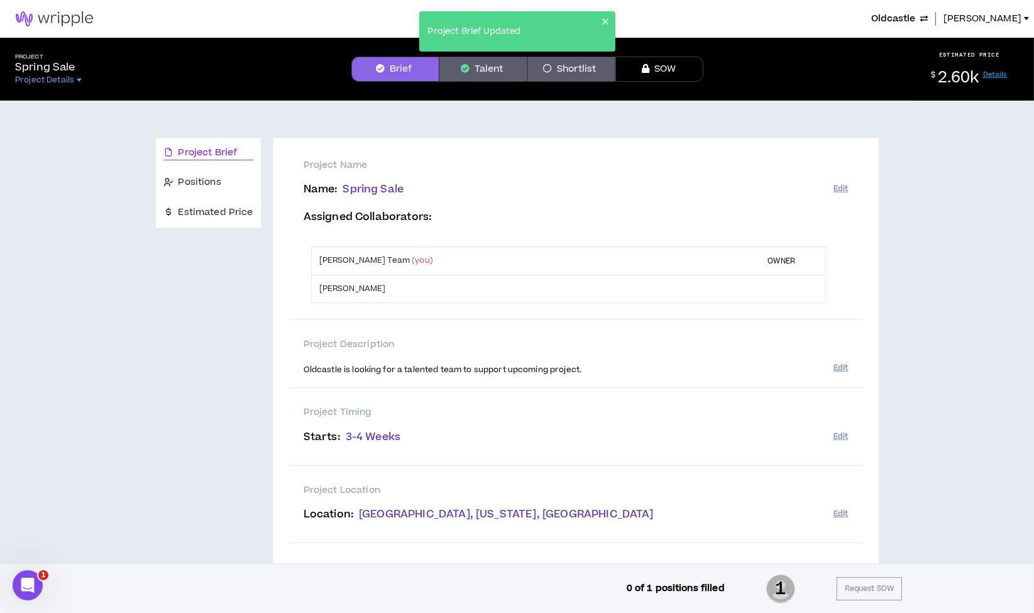
click at [901, 16] on span "Oldcastle" at bounding box center [893, 19] width 44 height 14
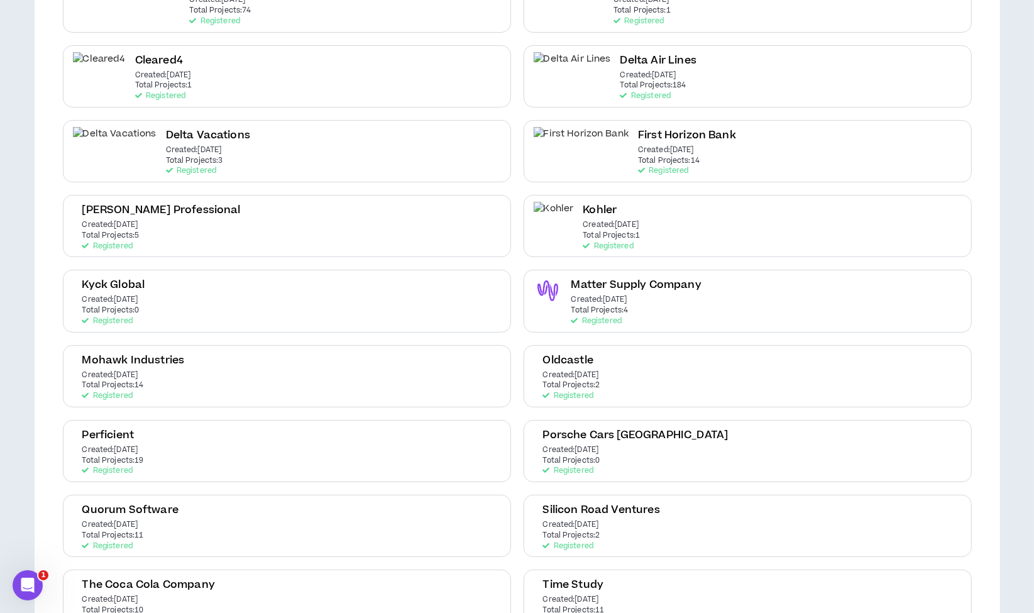
scroll to position [266, 0]
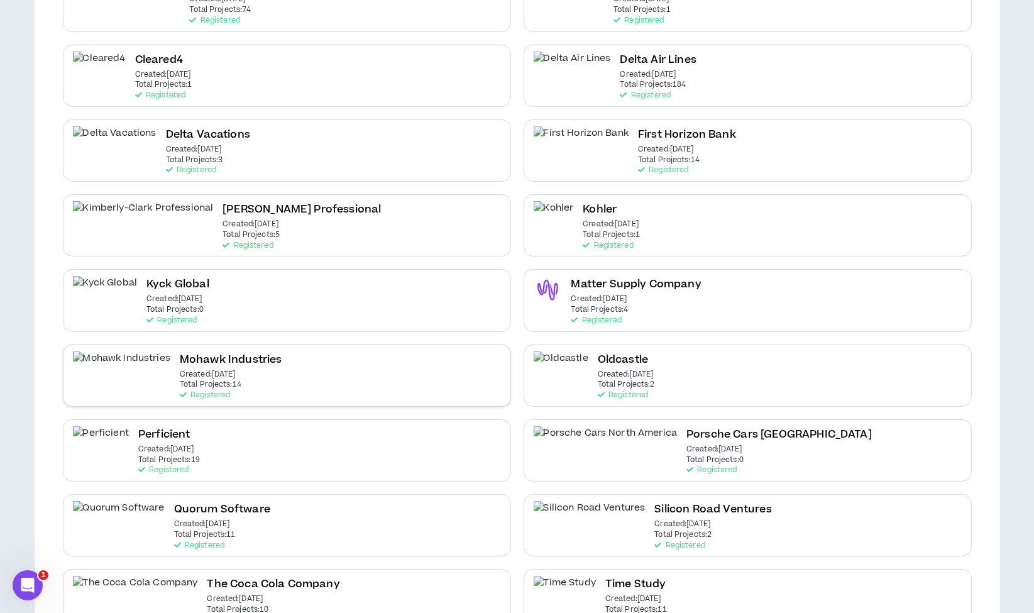
click at [236, 373] on div "Mohawk Industries Created: [DATE] Total Projects: 14 Registered" at bounding box center [287, 375] width 448 height 62
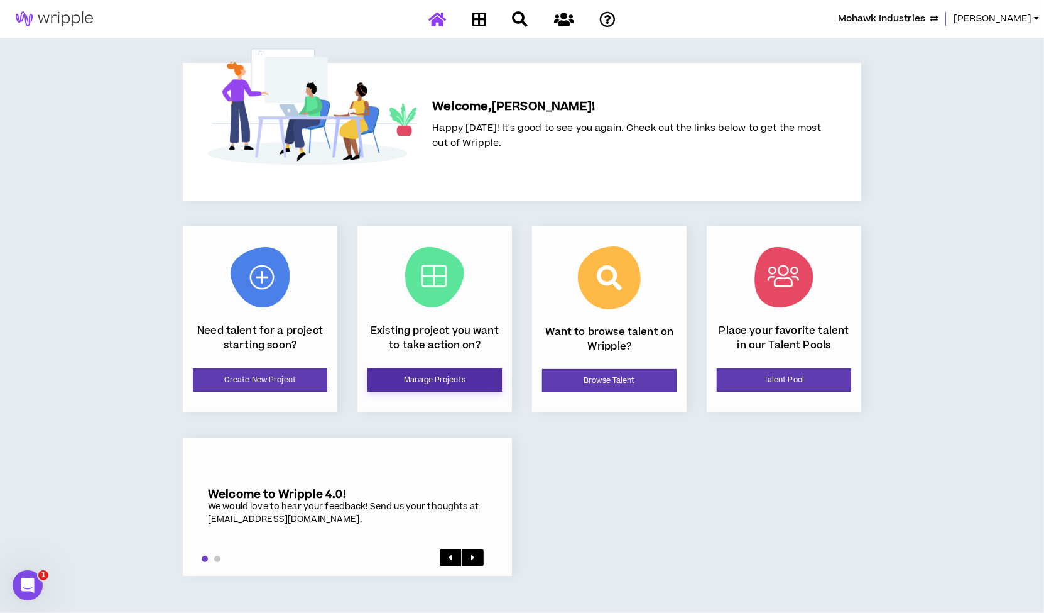
click at [442, 380] on link "Manage Projects" at bounding box center [435, 379] width 134 height 23
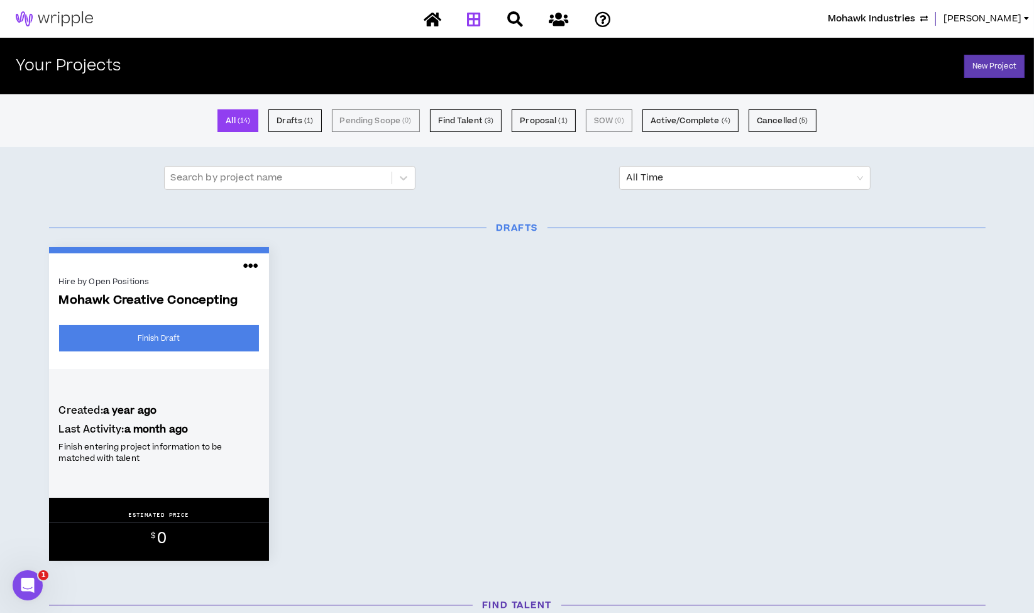
scroll to position [88, 0]
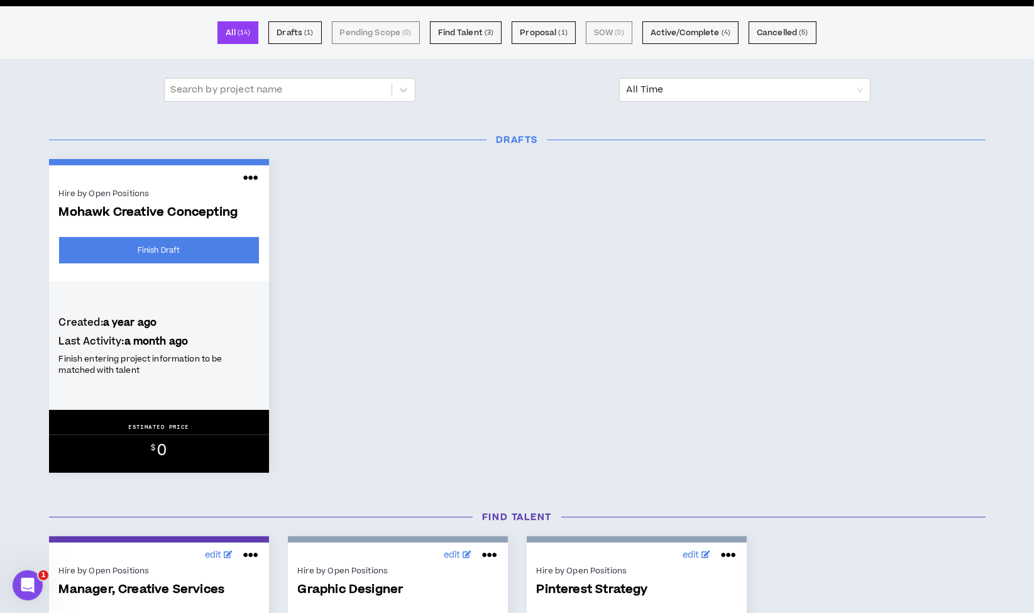
click at [252, 171] on icon at bounding box center [250, 178] width 15 height 20
click at [355, 244] on div "Hire by Open Positions Mohawk Creative Concepting Finish Draft Created: a year …" at bounding box center [517, 316] width 955 height 314
click at [168, 248] on link "Finish Draft" at bounding box center [159, 250] width 200 height 26
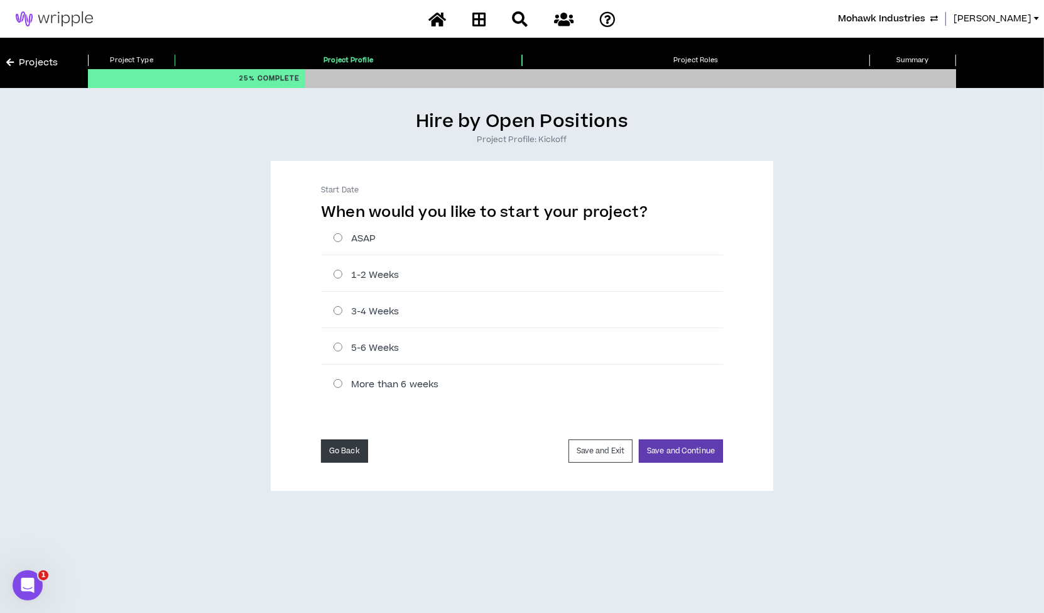
click at [344, 447] on button "Go Back" at bounding box center [344, 450] width 47 height 23
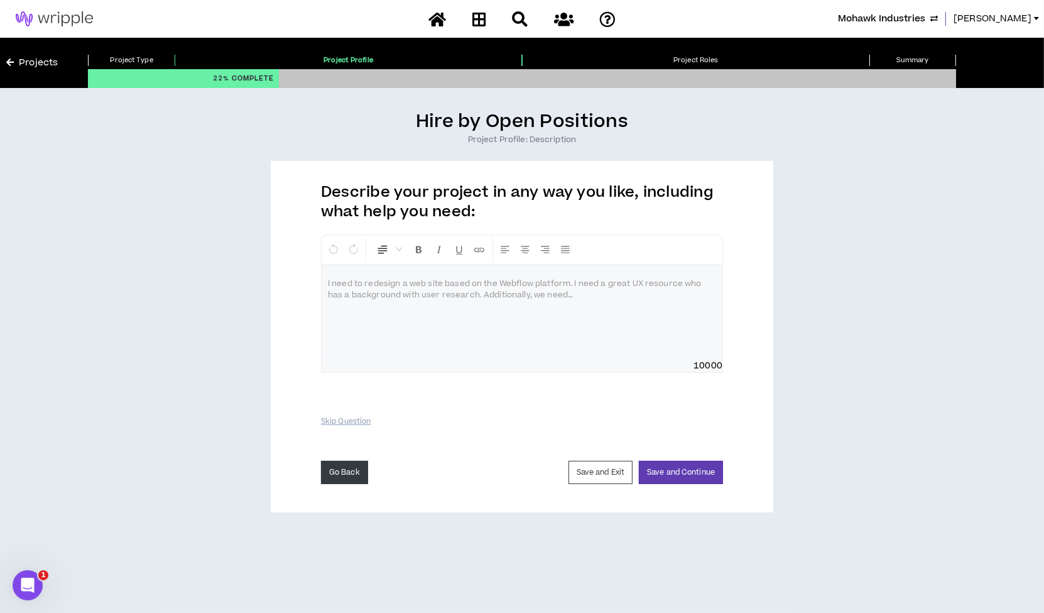
click at [334, 461] on button "Go Back" at bounding box center [344, 472] width 47 height 23
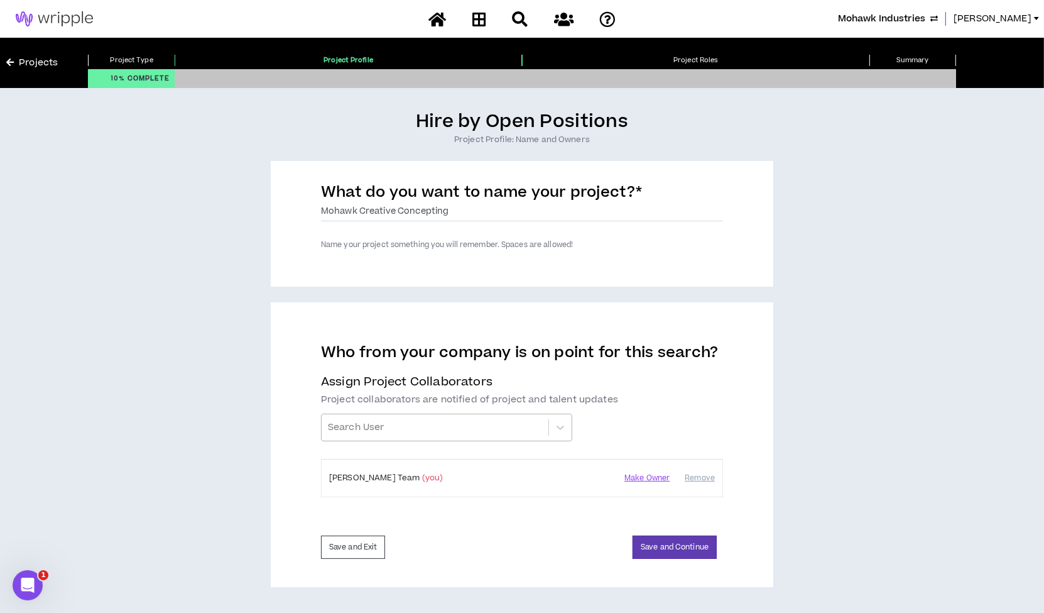
click at [472, 419] on div at bounding box center [435, 427] width 214 height 21
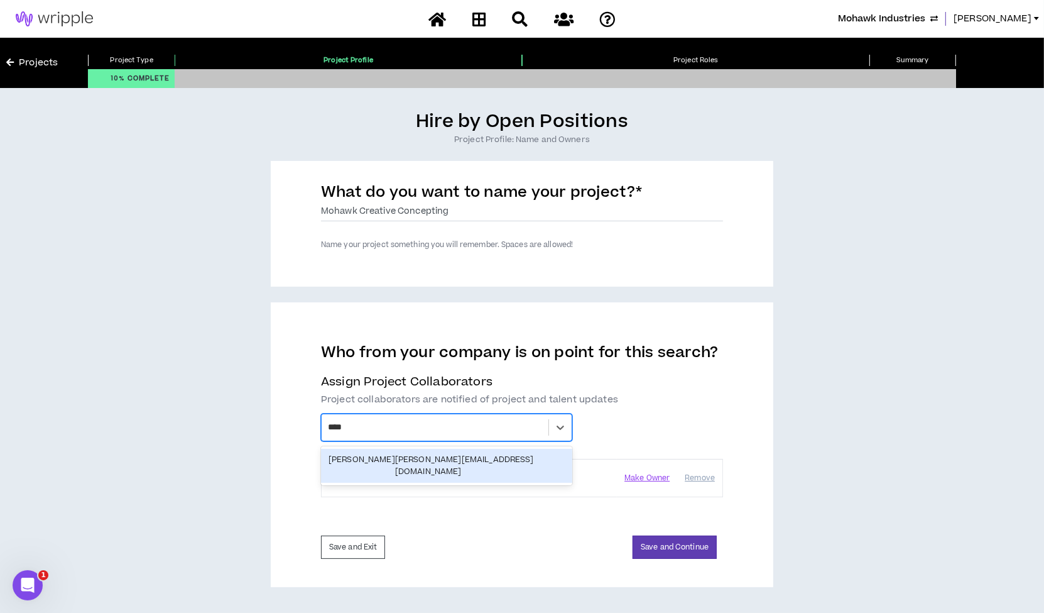
type input "*****"
click at [459, 457] on div "[PERSON_NAME] [PERSON_NAME][EMAIL_ADDRESS][DOMAIN_NAME]" at bounding box center [447, 466] width 236 height 24
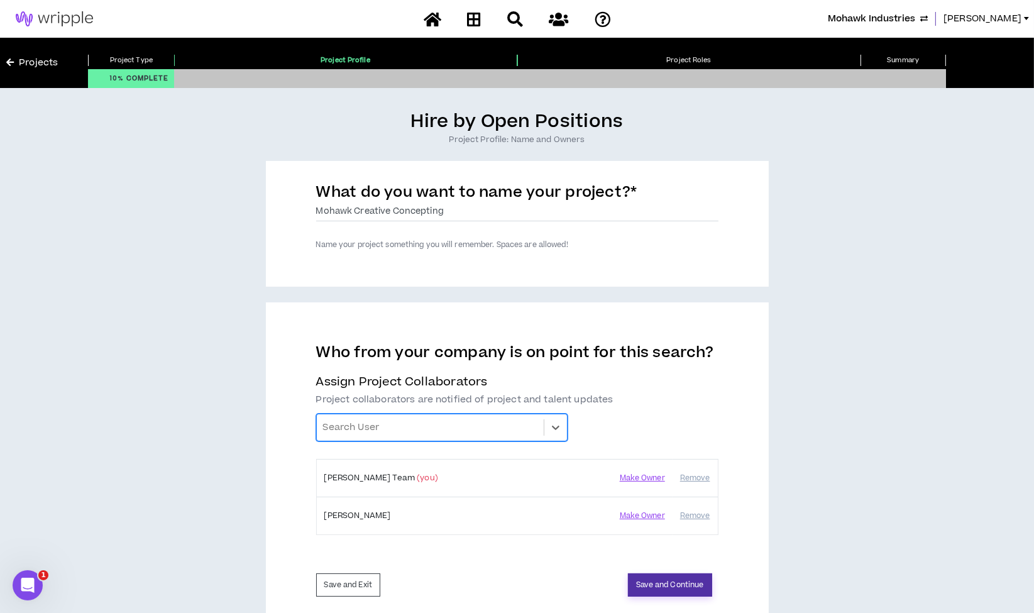
click at [666, 588] on button "Save and Continue" at bounding box center [670, 584] width 84 height 23
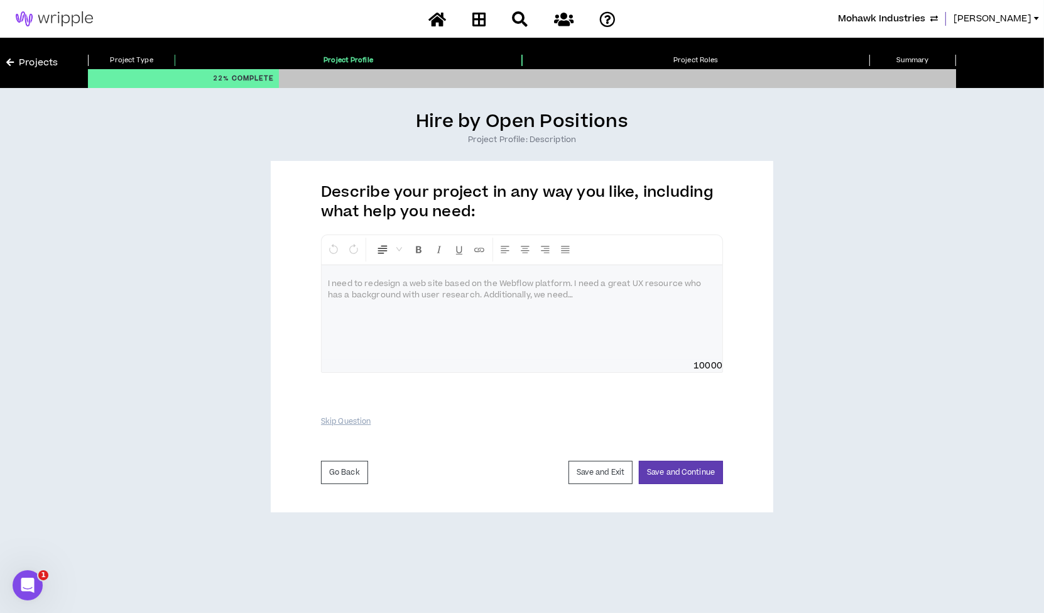
click at [43, 62] on link "Projects" at bounding box center [32, 63] width 52 height 14
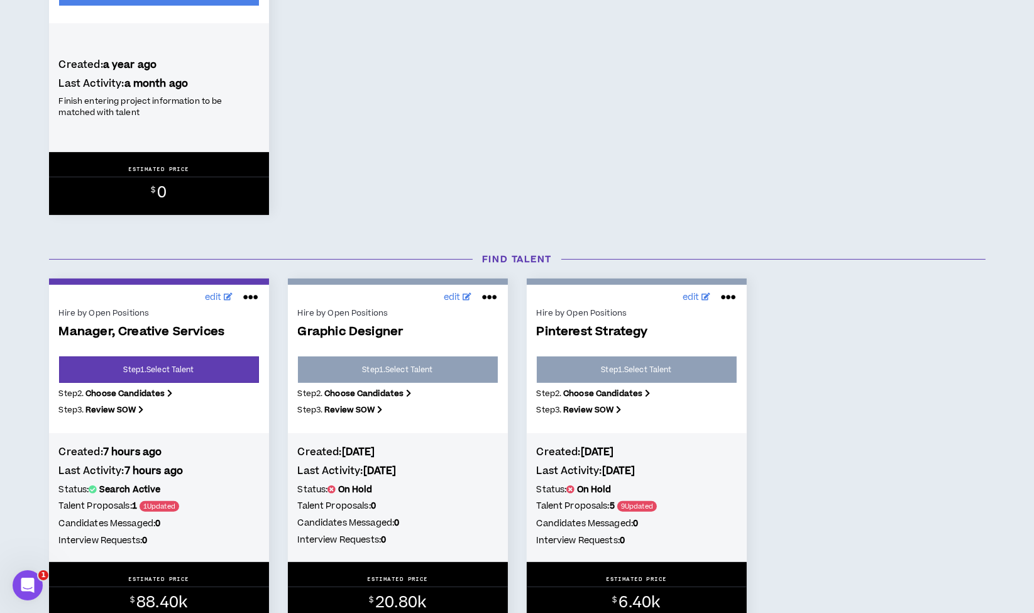
scroll to position [347, 0]
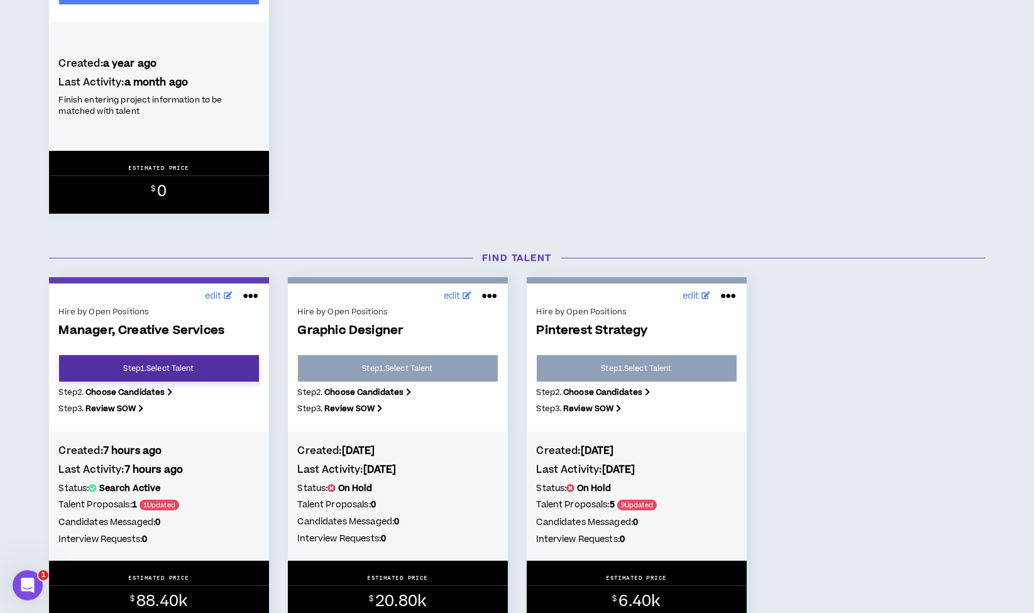
click at [195, 358] on link "Step 1 . Select Talent" at bounding box center [159, 368] width 200 height 26
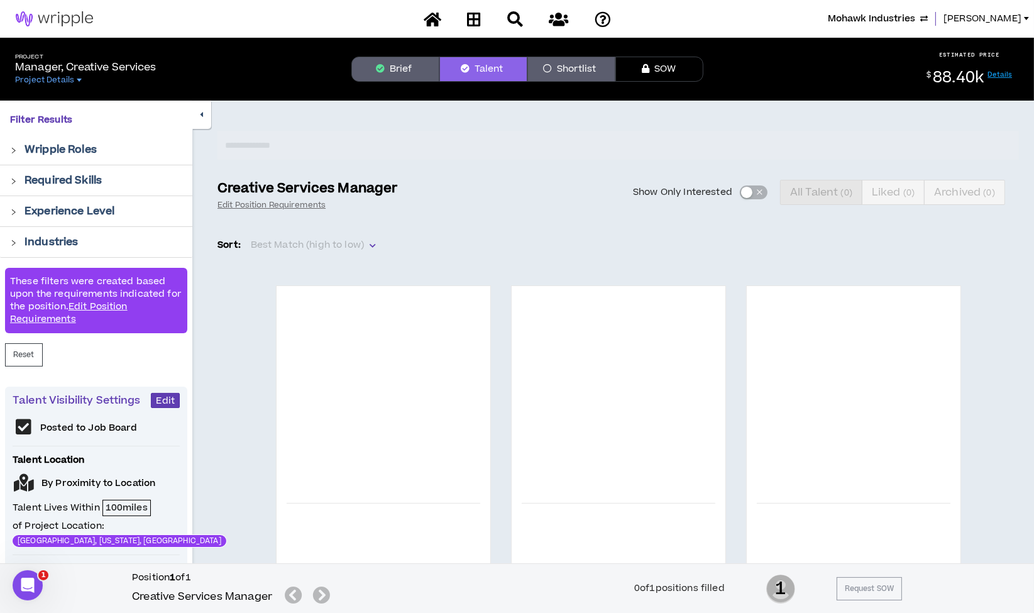
click at [388, 61] on button "Brief" at bounding box center [395, 69] width 88 height 25
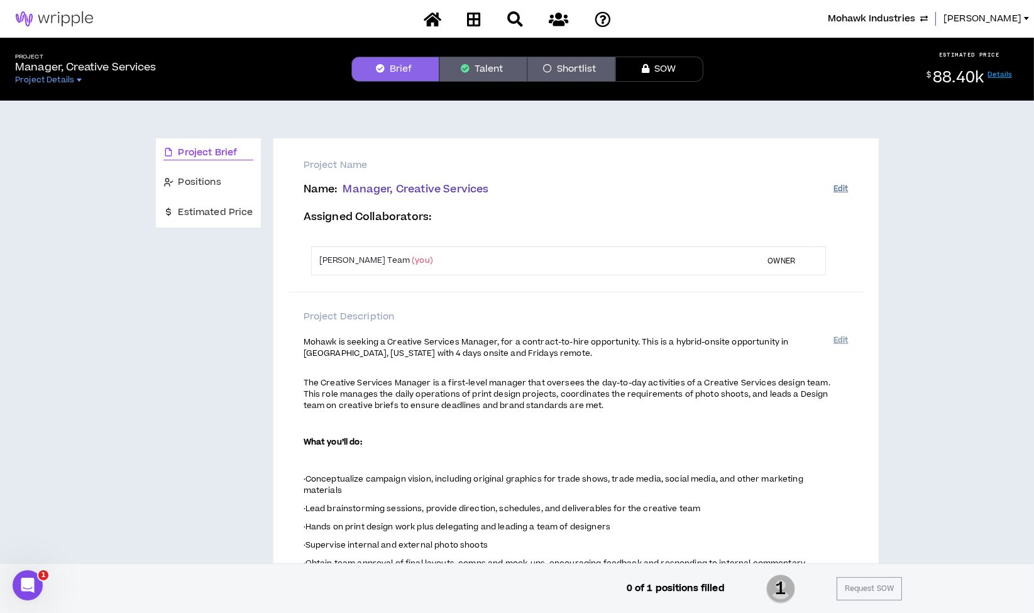
click at [835, 193] on button "Edit" at bounding box center [840, 188] width 14 height 21
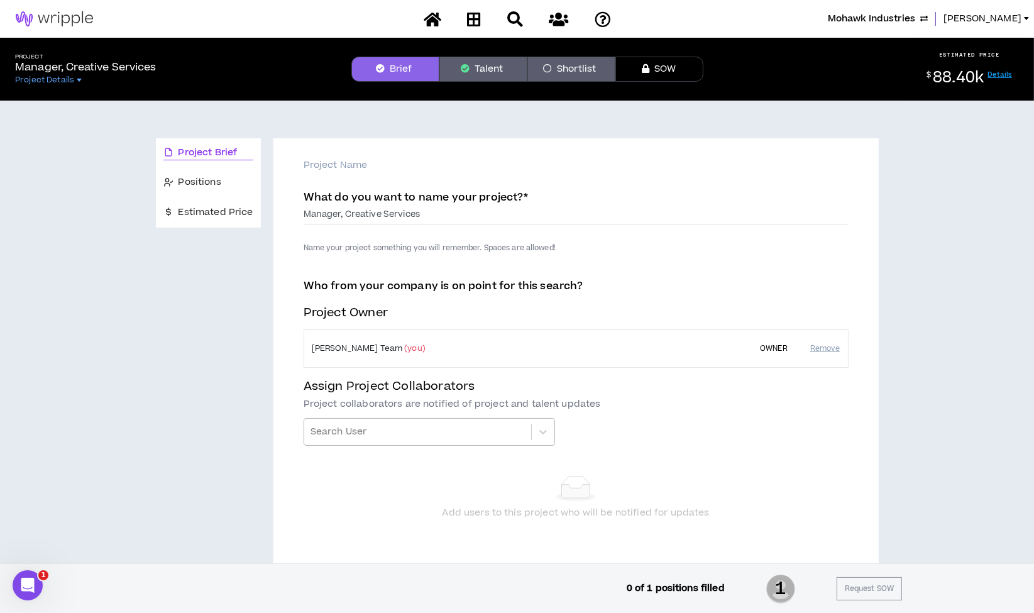
click at [399, 440] on div at bounding box center [417, 431] width 214 height 21
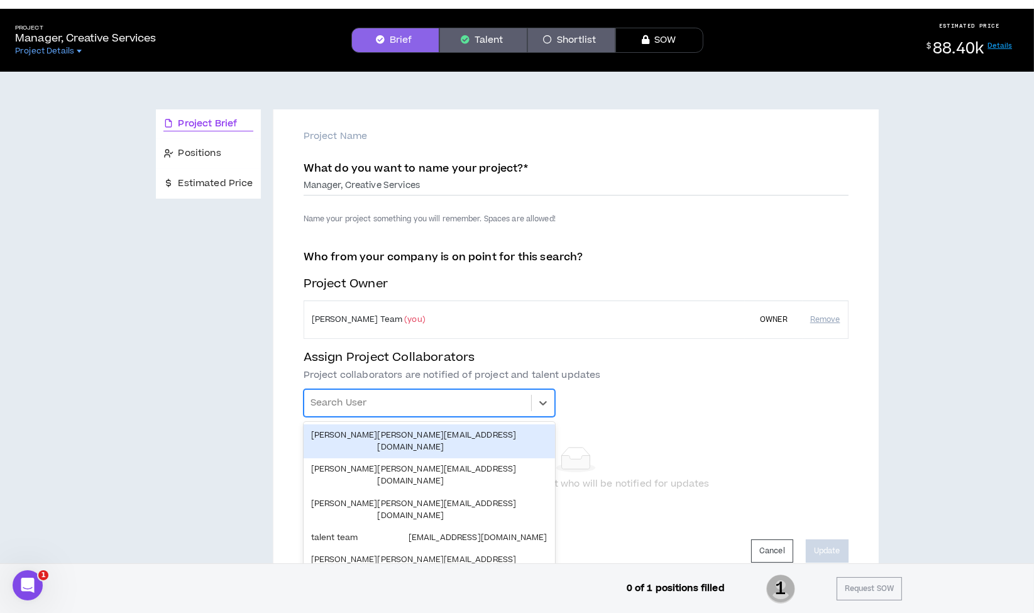
scroll to position [30, 0]
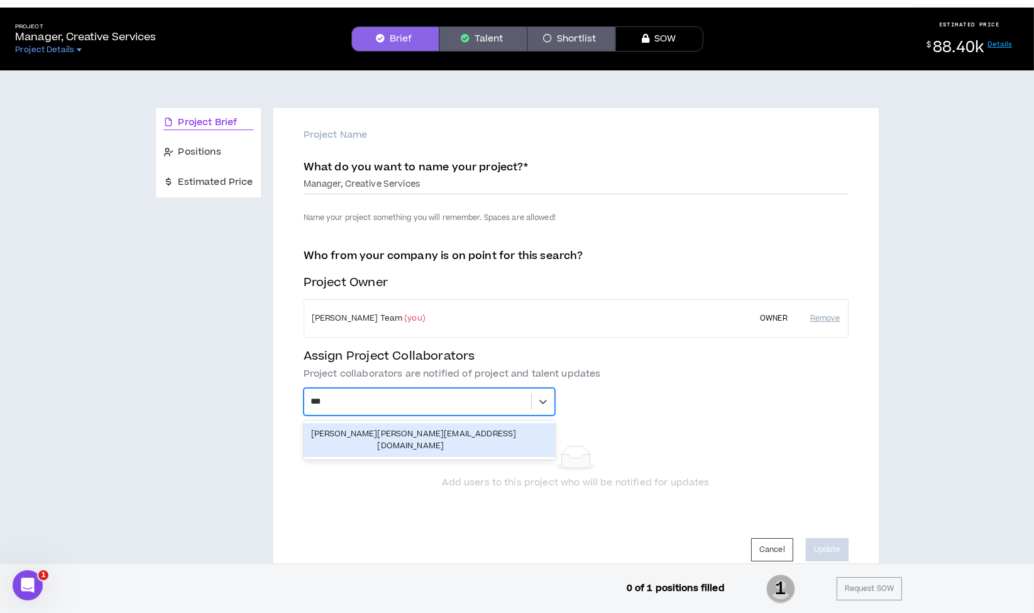
type input "****"
click at [399, 440] on div "[PERSON_NAME] [PERSON_NAME][EMAIL_ADDRESS][DOMAIN_NAME]" at bounding box center [429, 440] width 251 height 34
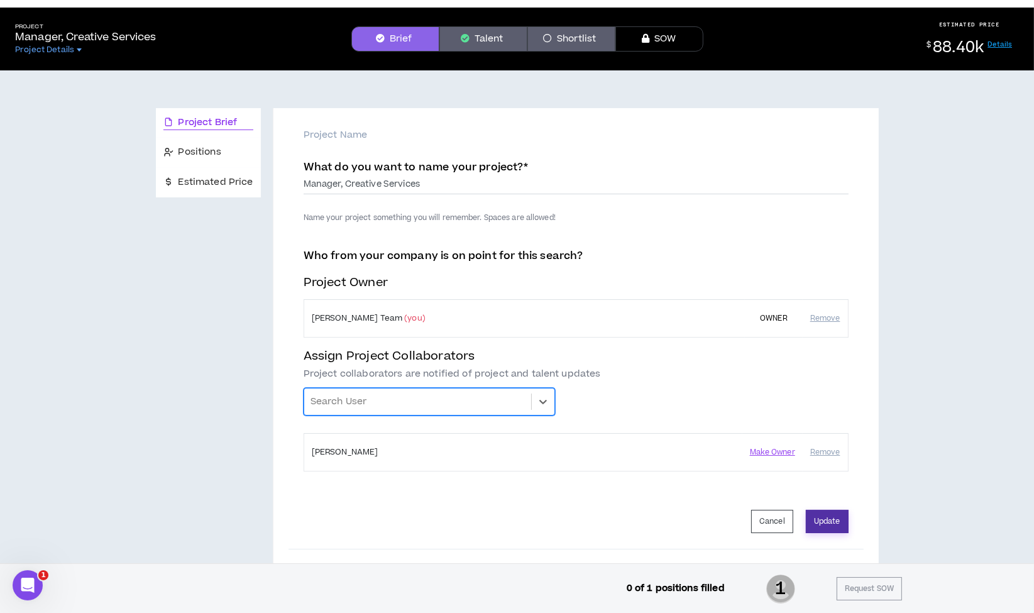
click at [811, 520] on button "Update" at bounding box center [827, 521] width 43 height 23
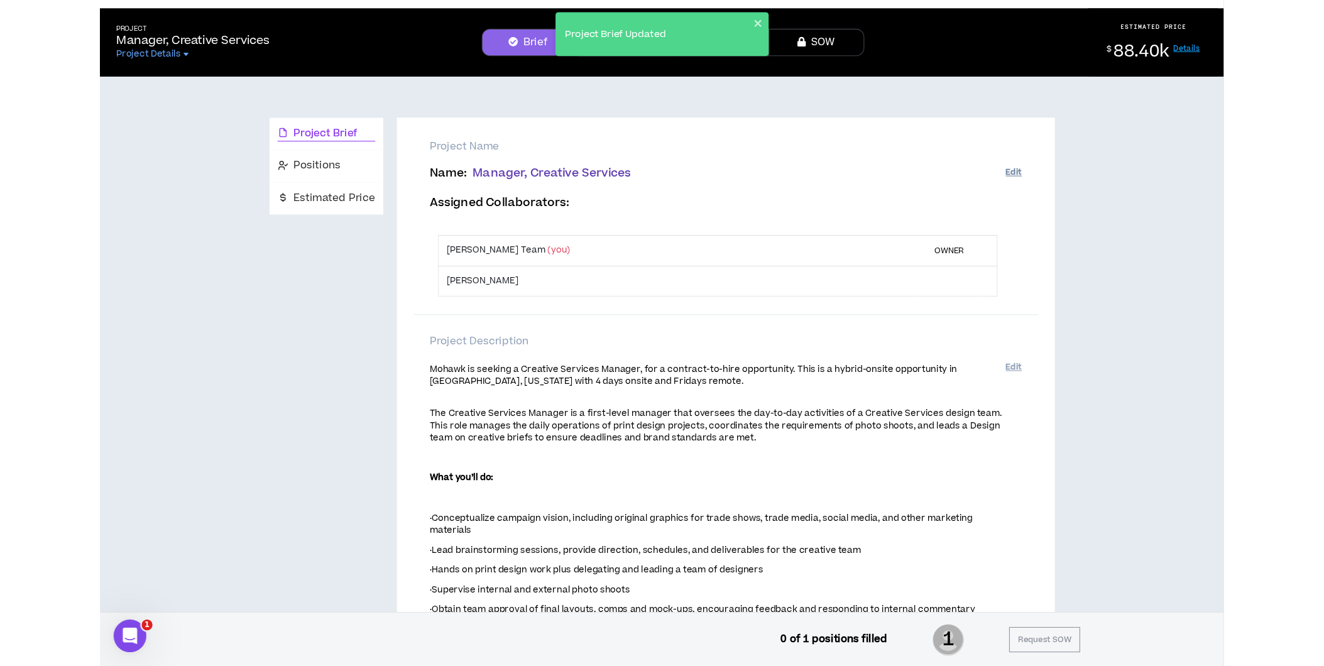
scroll to position [0, 0]
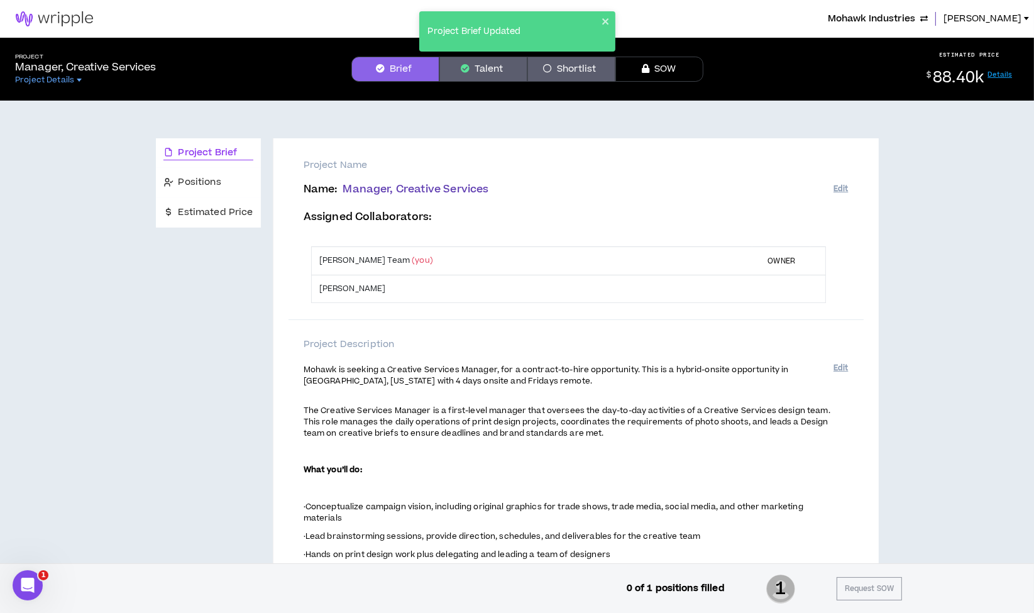
click at [885, 16] on span "Mohawk Industries" at bounding box center [871, 19] width 87 height 14
